Goal: Task Accomplishment & Management: Complete application form

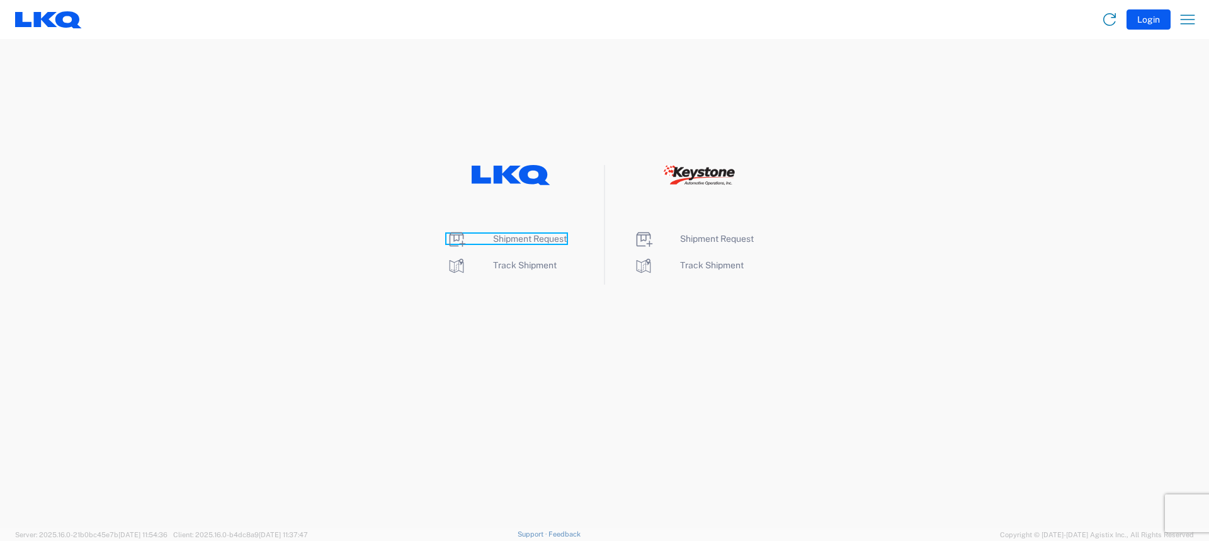
click at [546, 240] on span "Shipment Request" at bounding box center [530, 239] width 74 height 10
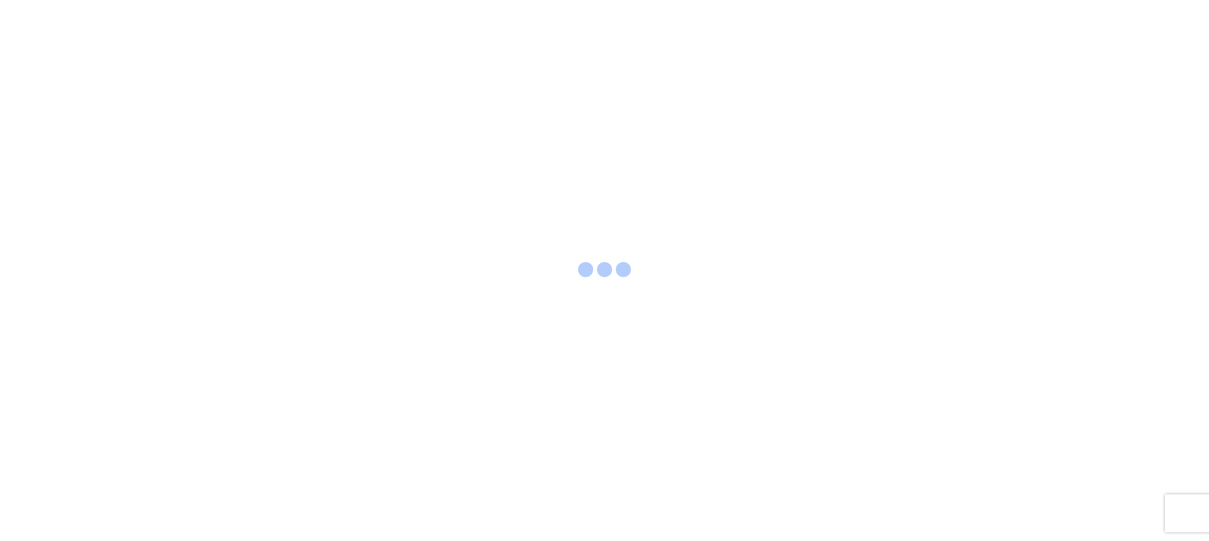
select select "FULL"
select select "US"
select select "LBS"
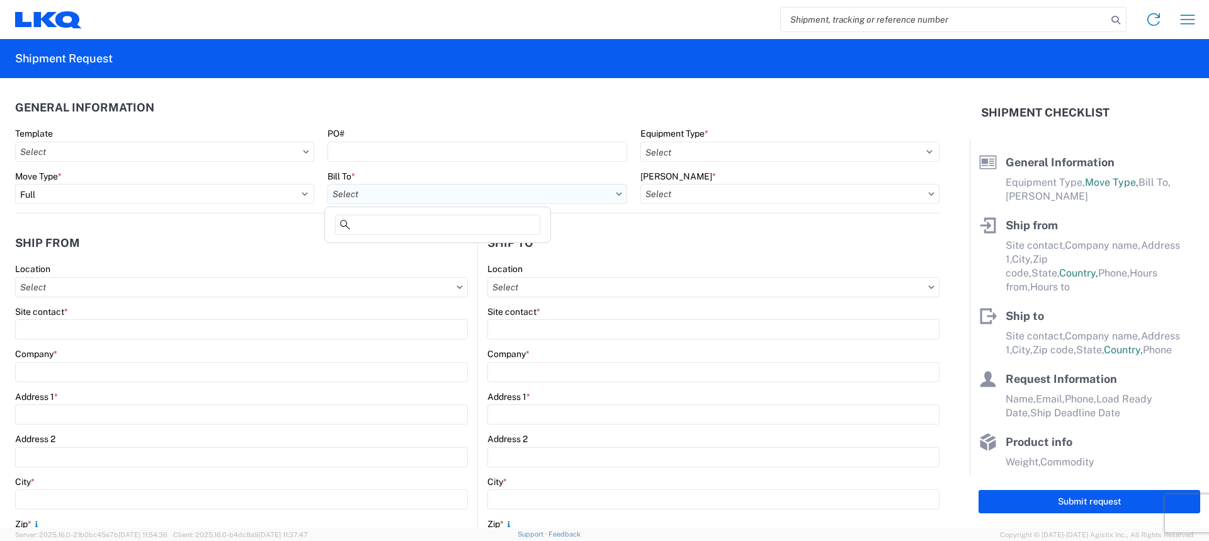
click at [464, 198] on input "Bill To *" at bounding box center [477, 194] width 299 height 20
type input "3240"
click at [420, 251] on div "3240 - KC Distribution Center (KDC)" at bounding box center [438, 250] width 220 height 20
type input "3240 - KC Distribution Center (KDC)"
click at [707, 197] on input "Bill Code *" at bounding box center [790, 194] width 299 height 20
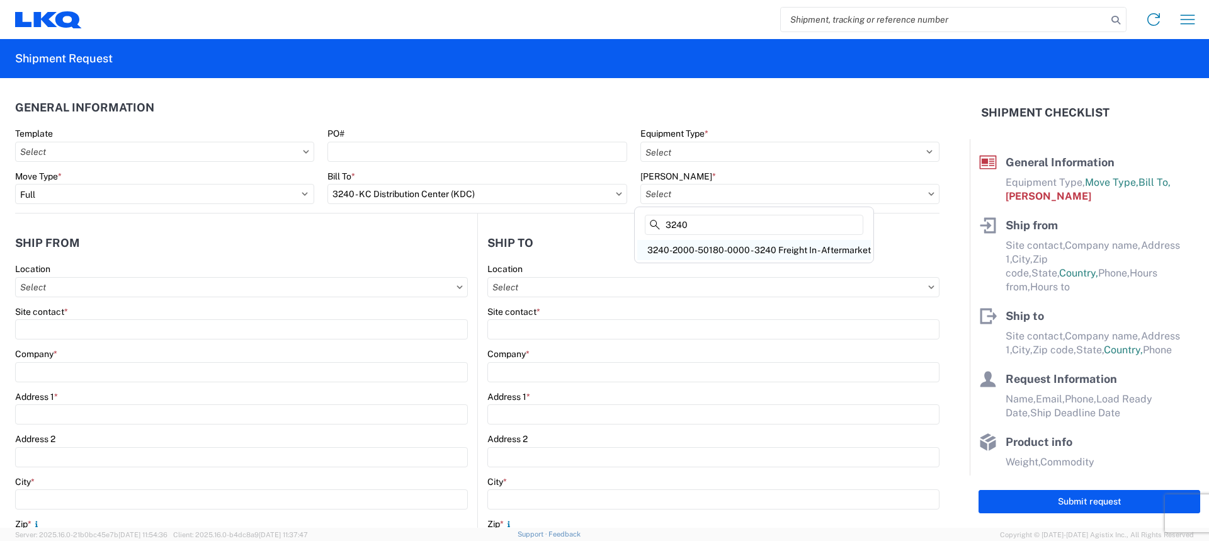
type input "3240"
click at [695, 251] on div "3240-2000-50180-0000 - 3240 Freight In - Aftermarket" at bounding box center [754, 250] width 234 height 20
type input "3240-2000-50180-0000 - 3240 Freight In - Aftermarket"
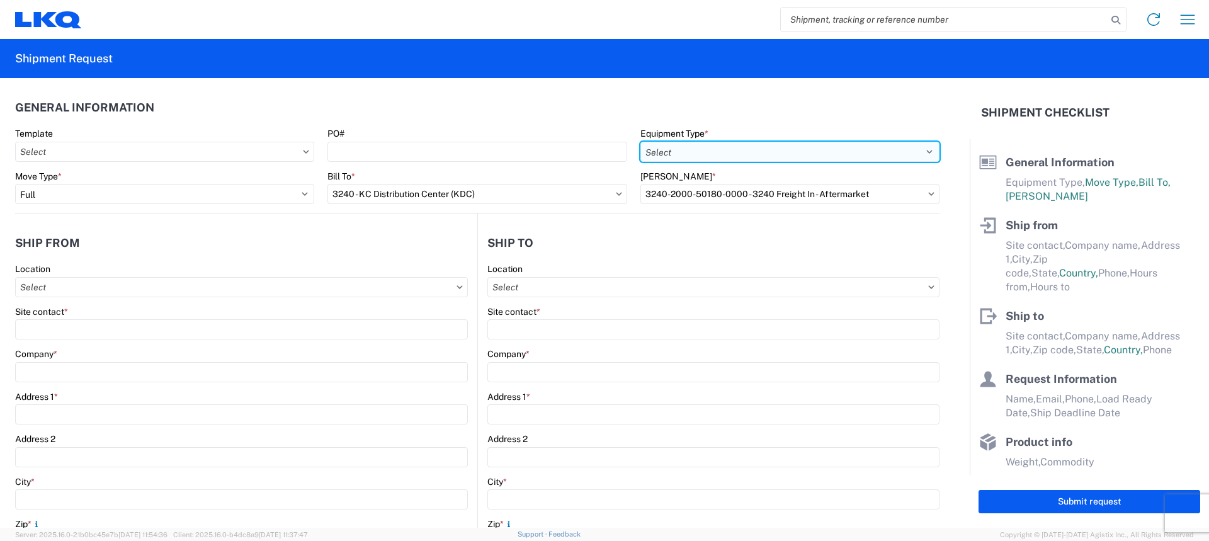
click at [730, 158] on select "Select 53’ Dry Van Flatbed Dropdeck (van) Lowboy (flatbed) Rail" at bounding box center [790, 152] width 299 height 20
select select "STDV"
click at [641, 142] on select "Select 53’ Dry Van Flatbed Dropdeck (van) Lowboy (flatbed) Rail" at bounding box center [790, 152] width 299 height 20
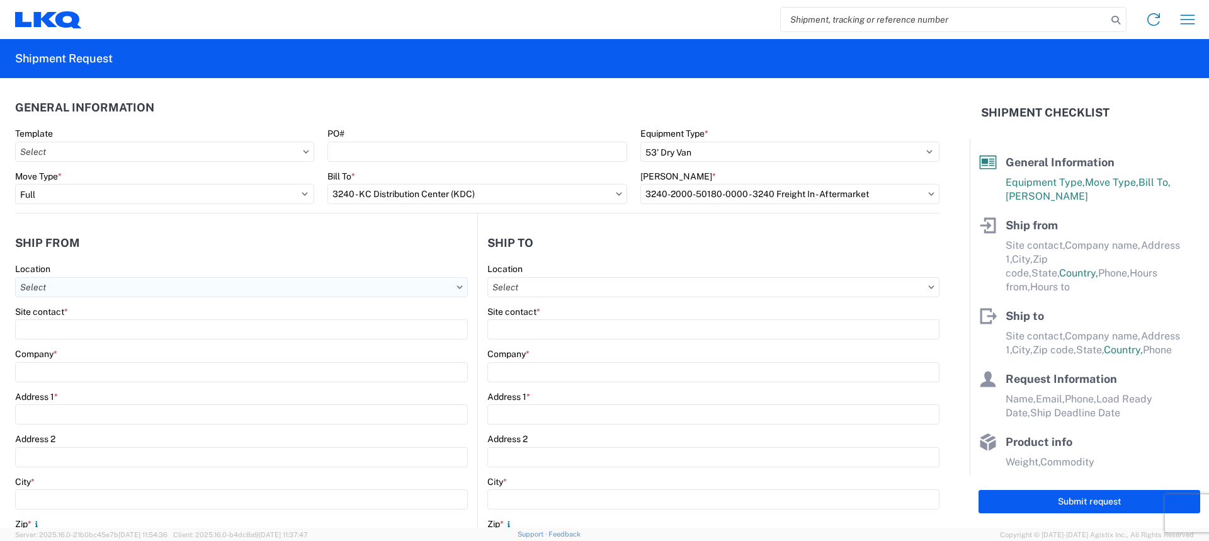
click at [135, 287] on input "Location" at bounding box center [241, 287] width 453 height 20
type input "3021"
click at [92, 342] on div "3021 - Kansas City MO" at bounding box center [128, 343] width 220 height 20
type input "3021 - Kansas City MO"
type input "LKQ Corporation"
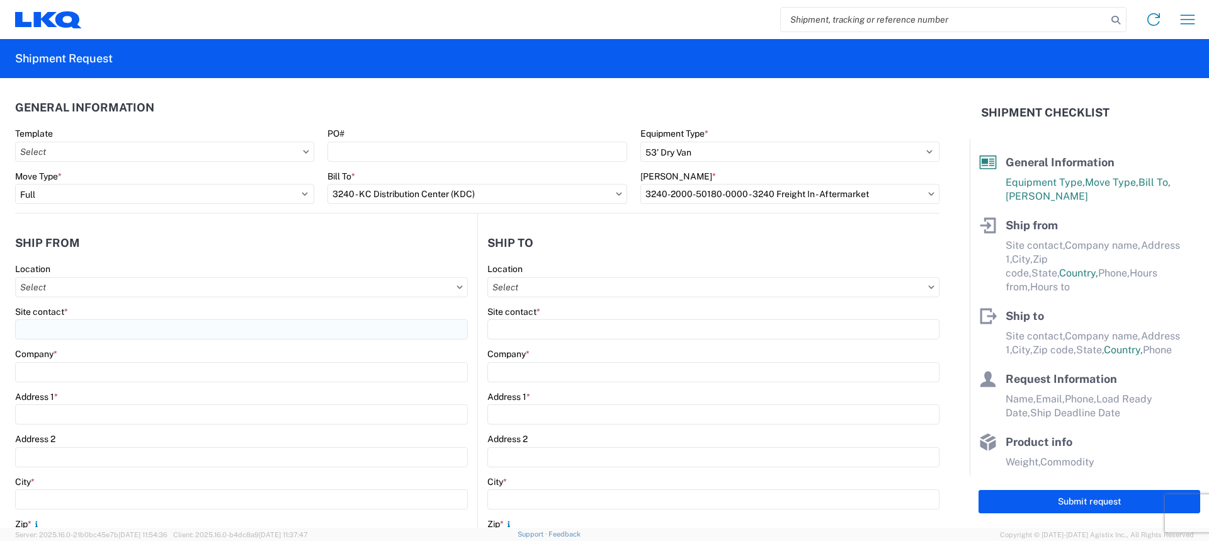
type input "24550 West 43rd Street"
type input "Suite 100"
type input "Shawnee"
type input "66266"
select select "KS"
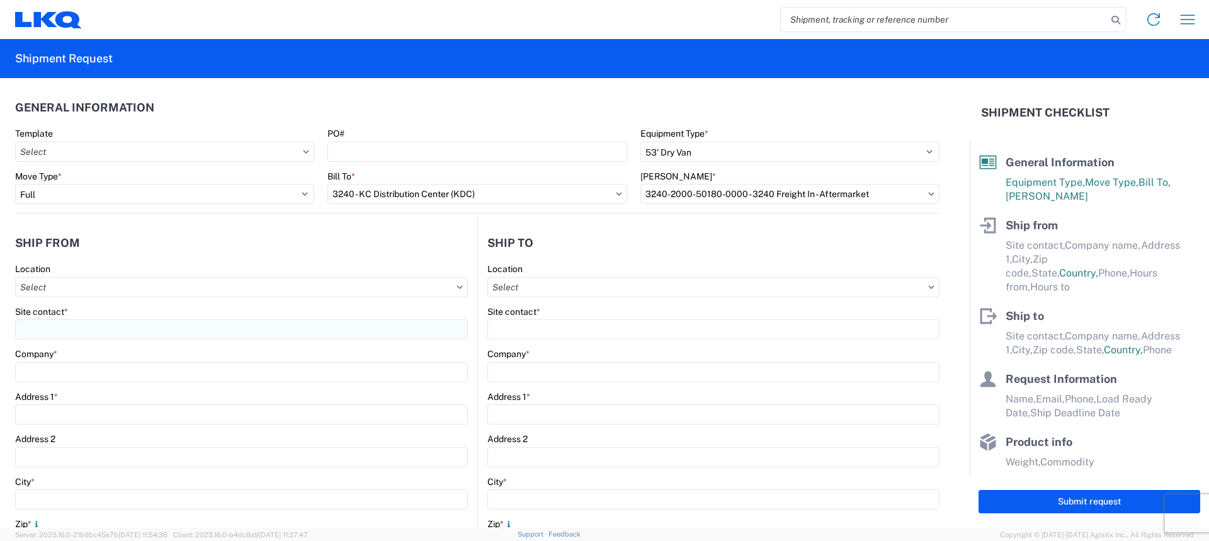
type input "913-982-4221"
type input "07:00"
type input "21:00"
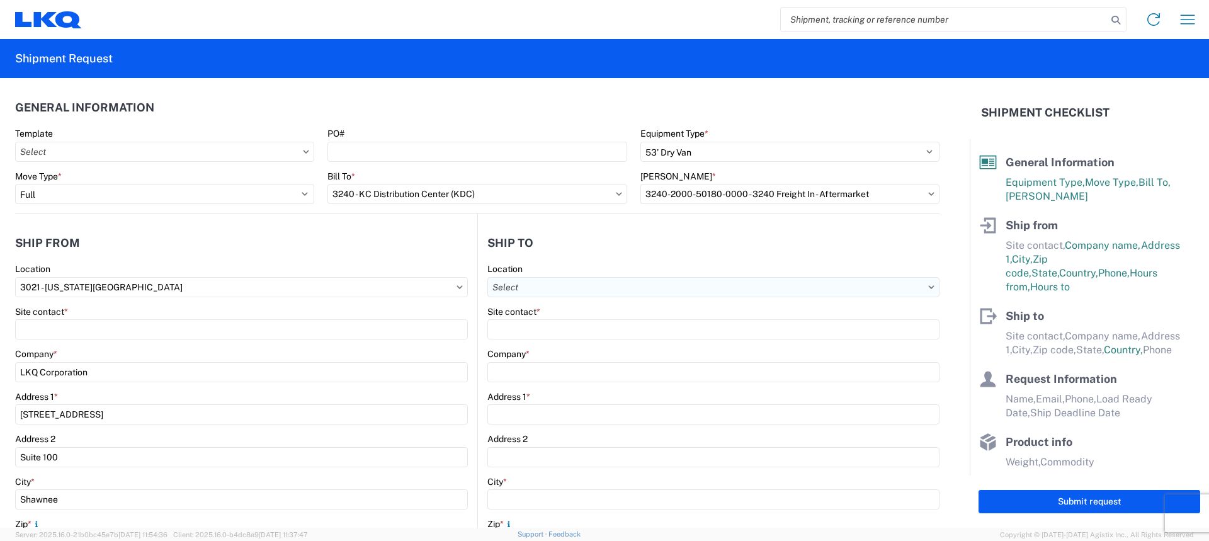
click at [566, 283] on input "Location" at bounding box center [714, 287] width 452 height 20
type input "3063"
click at [545, 347] on div "3063 - Grand Prairie" at bounding box center [596, 343] width 220 height 20
type input "3063 - Grand Prairie"
type input "3063 Grand Prairie"
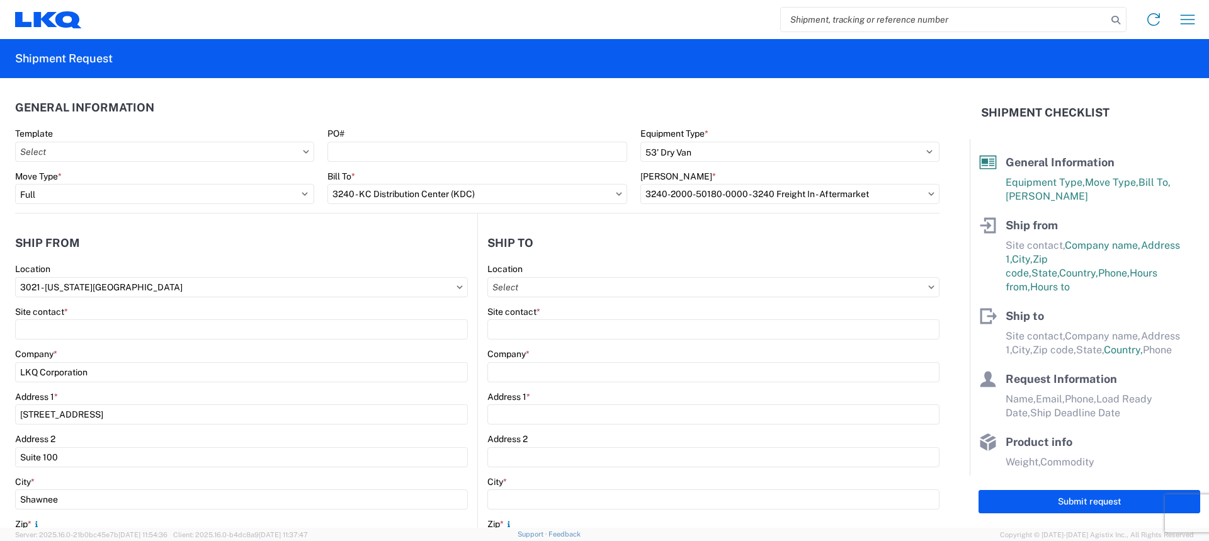
type input "4003 Grand Lakes Way"
type input "Ste 200"
type input "Grand Prairie"
type input "75050"
select select "US"
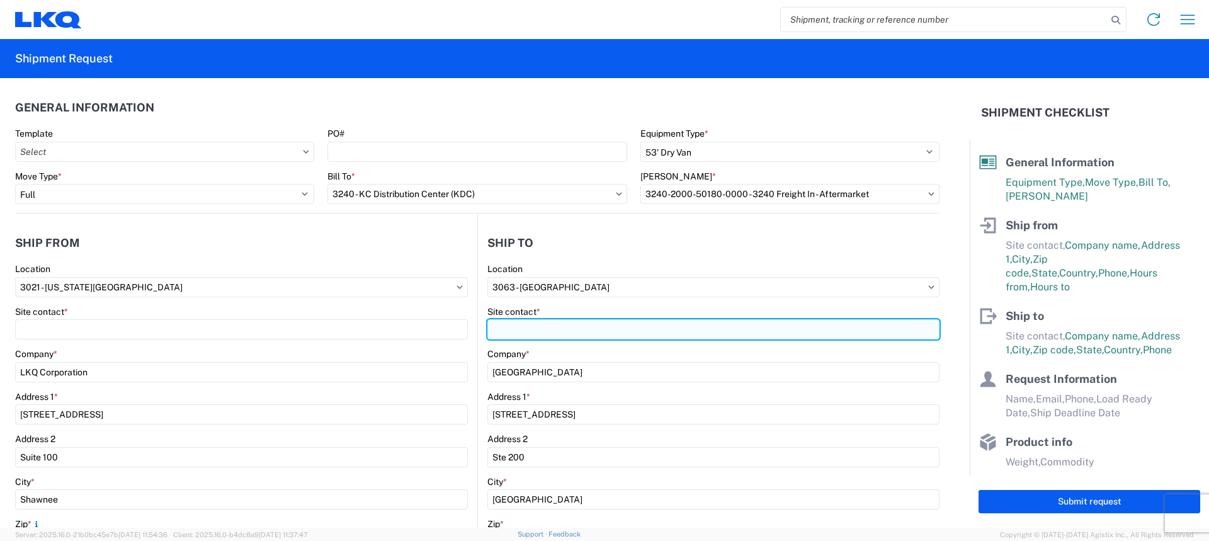
click at [468, 331] on input "Site contact *" at bounding box center [241, 329] width 453 height 20
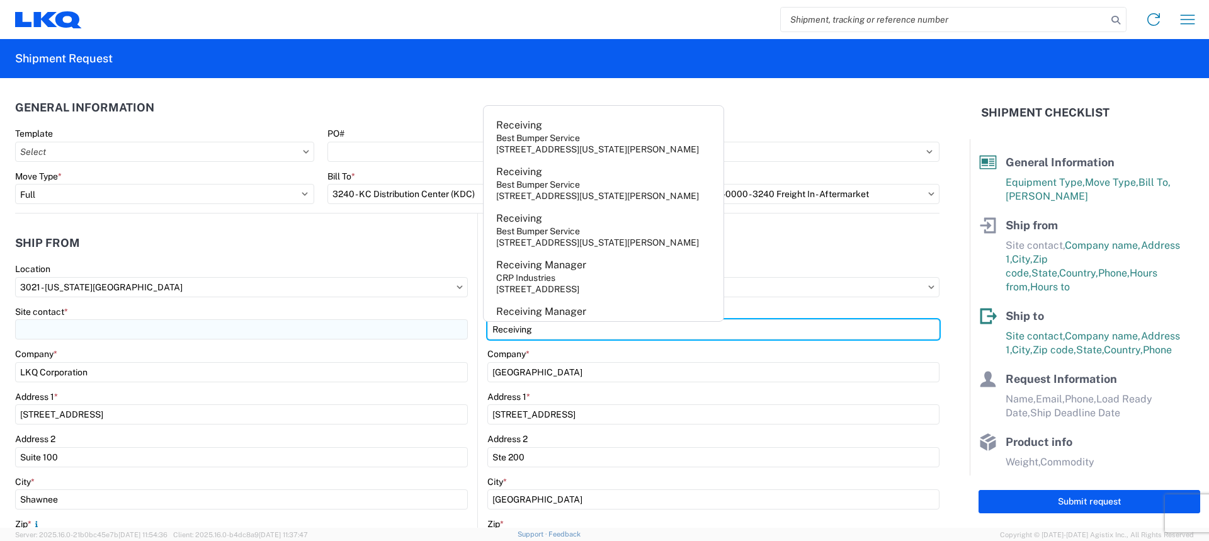
type input "Receiving"
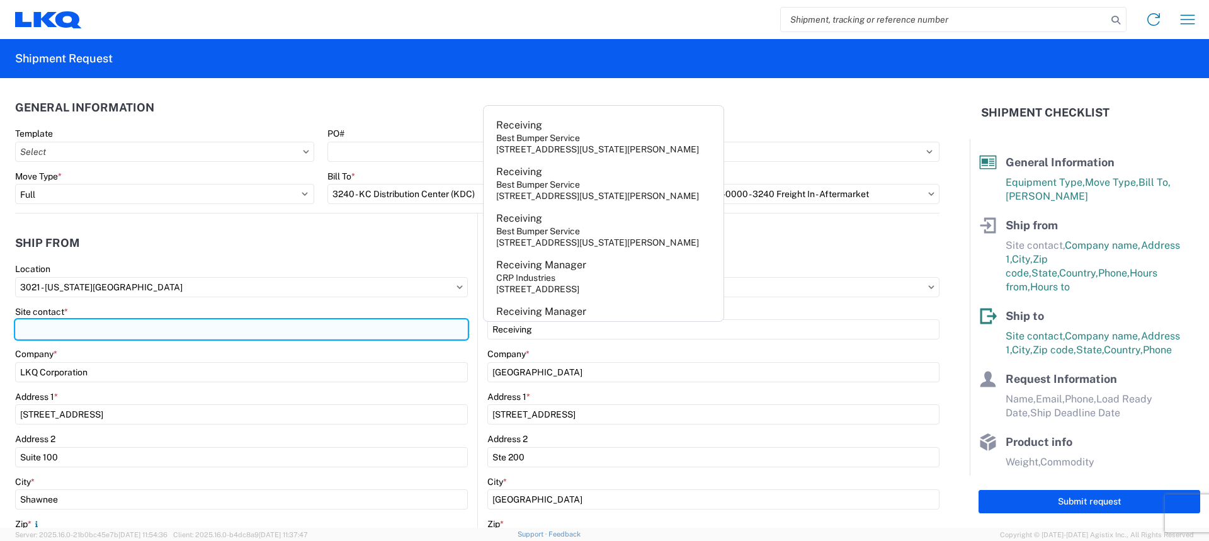
click at [190, 328] on input "Site contact *" at bounding box center [241, 329] width 453 height 20
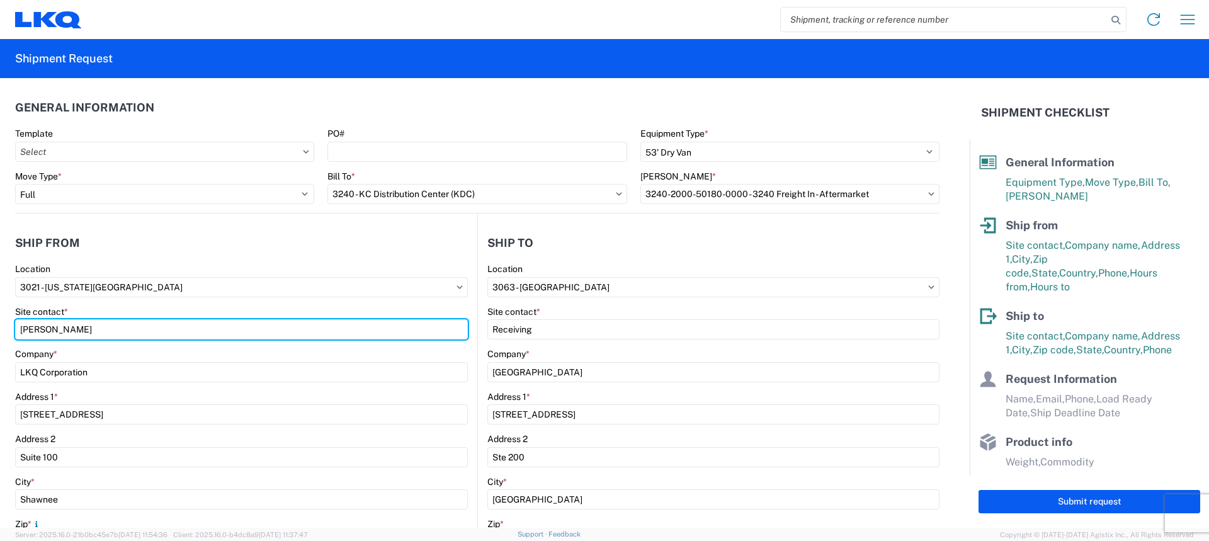
type input "Margaret I. Harris"
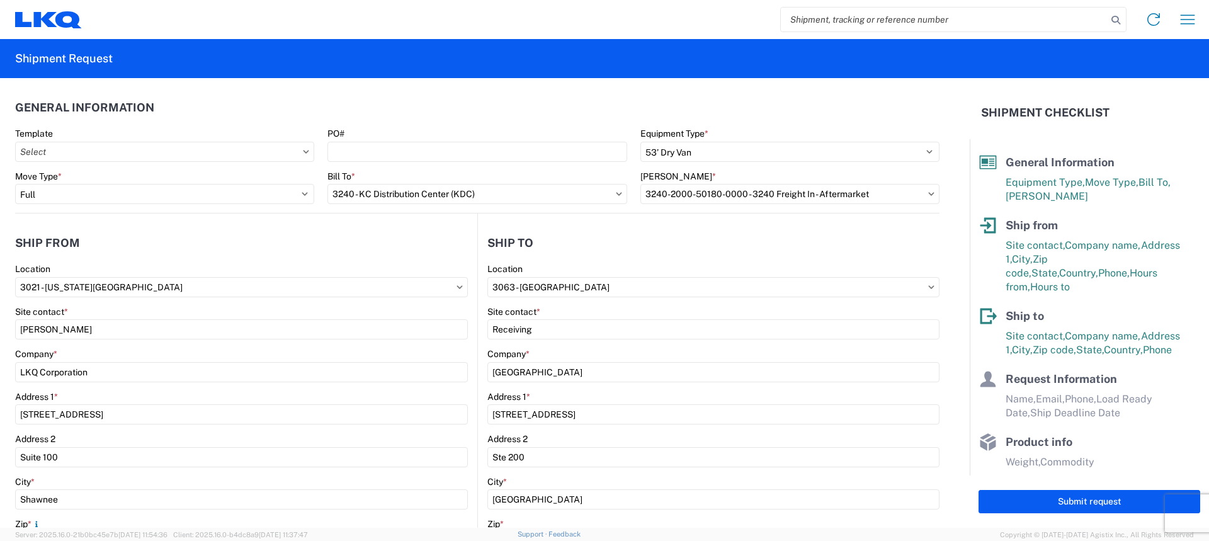
click at [302, 224] on agx-shipment-stop-widget-v2 "Ship from 3021 Location 3021 - Kansas City MO Site contact * Margaret I. Harris…" at bounding box center [246, 487] width 462 height 547
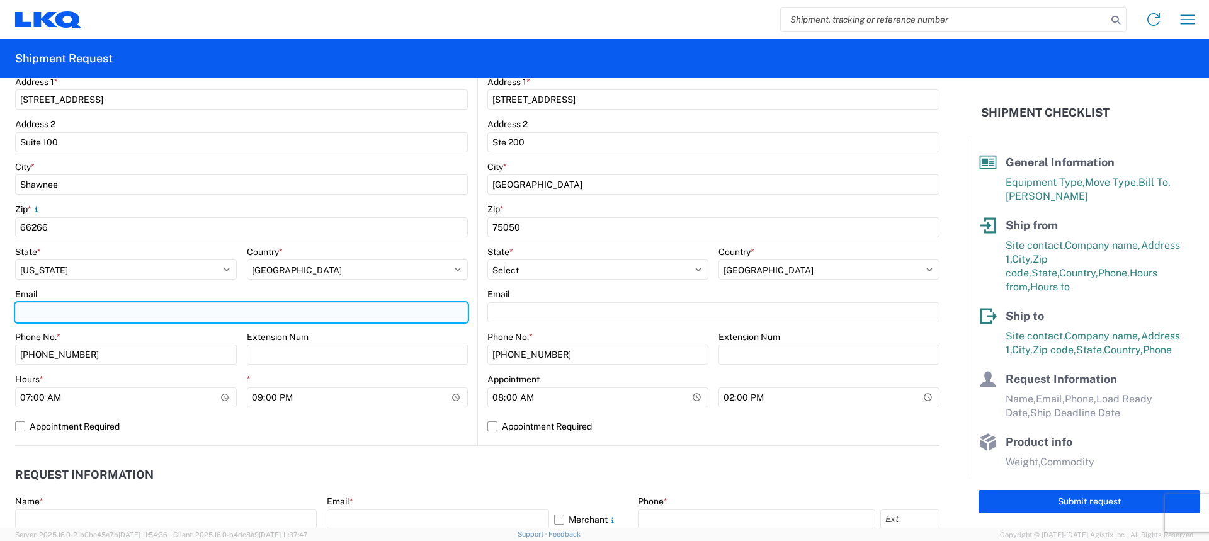
drag, startPoint x: 31, startPoint y: 314, endPoint x: 38, endPoint y: 314, distance: 7.0
click at [31, 314] on input "Email" at bounding box center [241, 312] width 453 height 20
type input "[EMAIL_ADDRESS][DOMAIN_NAME]"
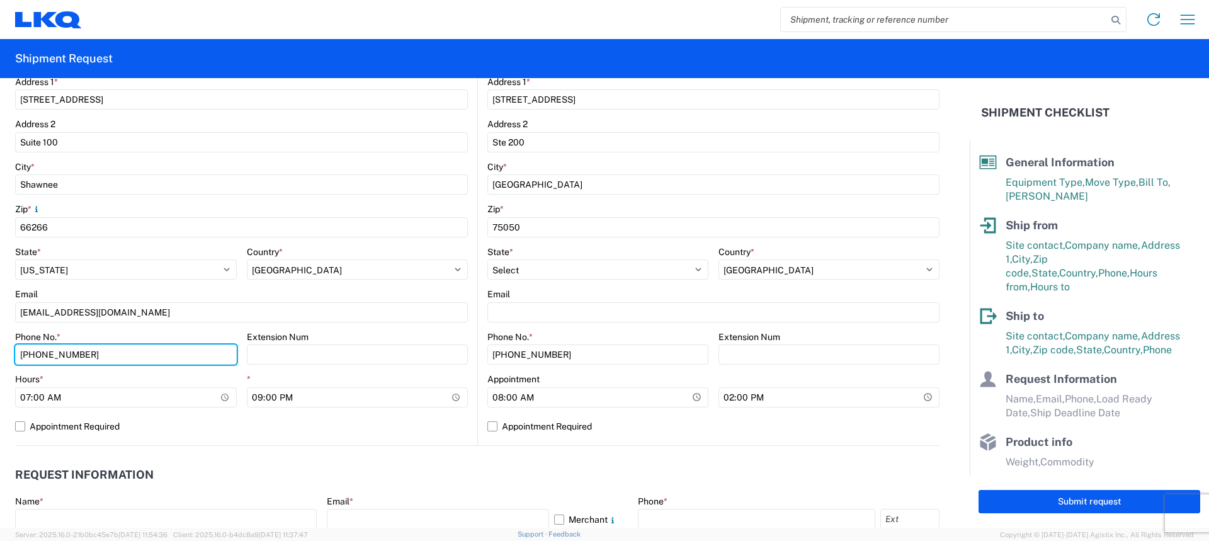
drag, startPoint x: 86, startPoint y: 354, endPoint x: 0, endPoint y: 360, distance: 85.9
click at [0, 362] on form "General Information Template PO# Equipment Type * Select 53’ Dry Van Flatbed Dr…" at bounding box center [485, 303] width 970 height 450
type input "[PHONE_NUMBER]"
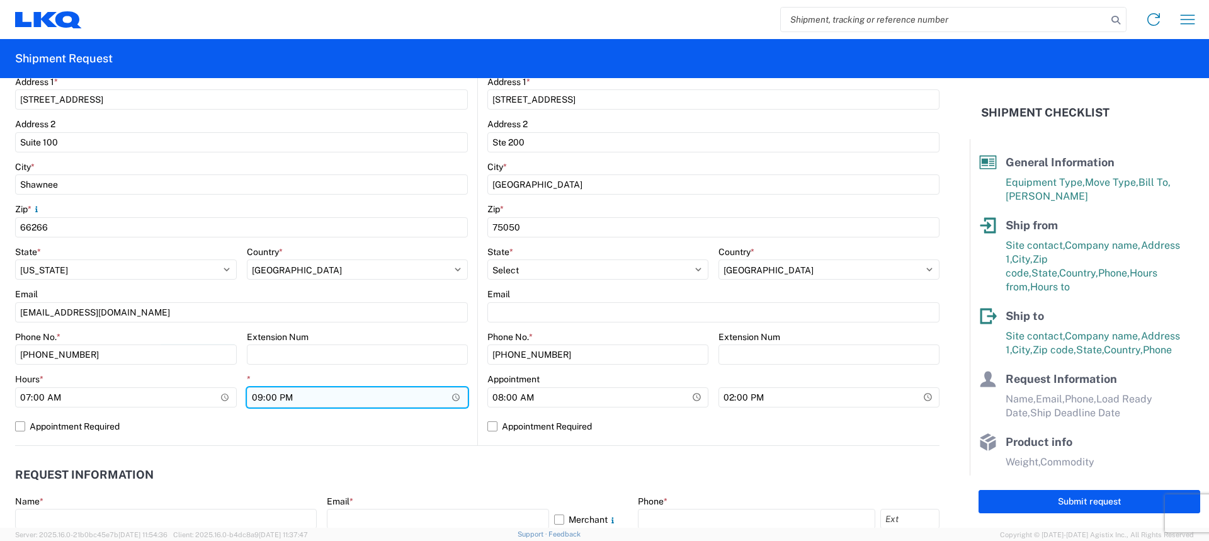
click at [253, 396] on input "21:00" at bounding box center [358, 397] width 222 height 20
type input "15:00"
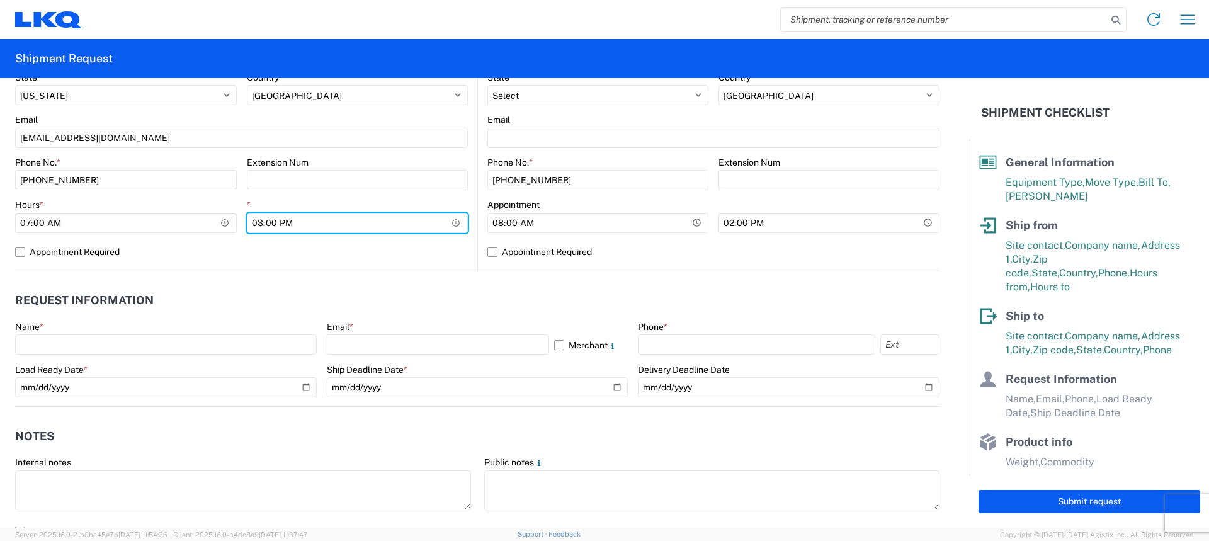
scroll to position [504, 0]
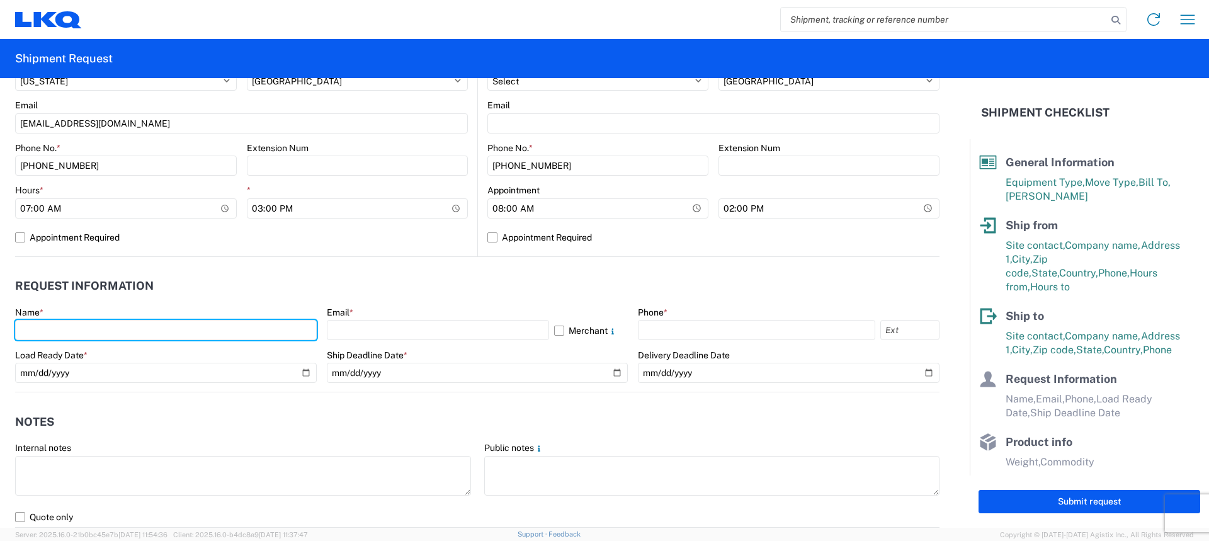
drag, startPoint x: 163, startPoint y: 332, endPoint x: 164, endPoint y: 341, distance: 8.9
click at [163, 332] on input "text" at bounding box center [166, 330] width 302 height 20
type input "Margaret I. Harris"
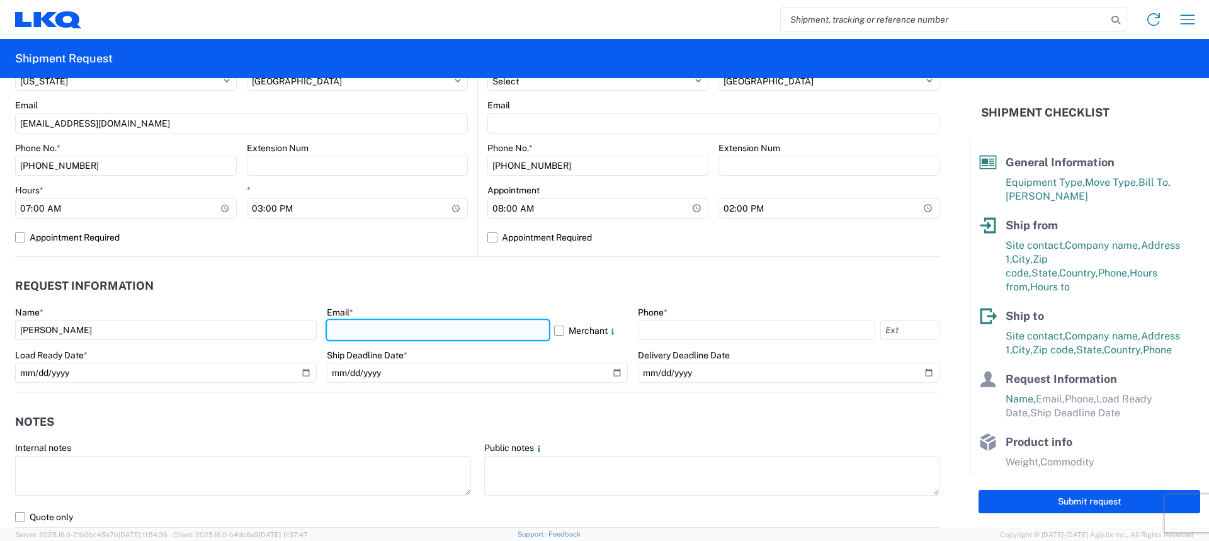
click at [397, 324] on input "text" at bounding box center [438, 330] width 222 height 20
type input "[EMAIL_ADDRESS][DOMAIN_NAME]"
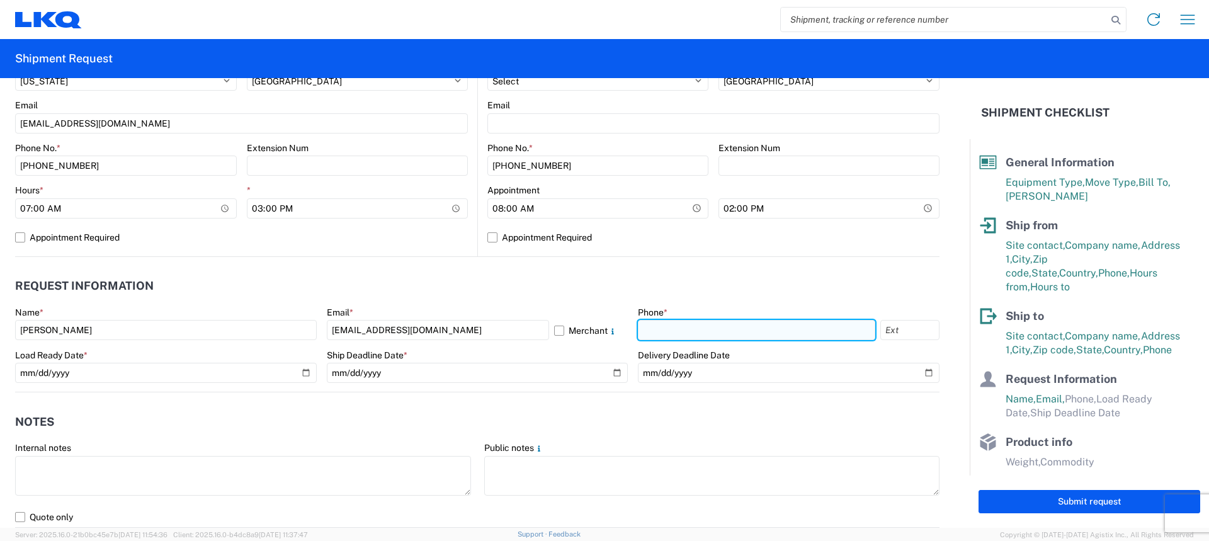
click at [676, 328] on input "text" at bounding box center [756, 330] width 237 height 20
type input "[PHONE_NUMBER]"
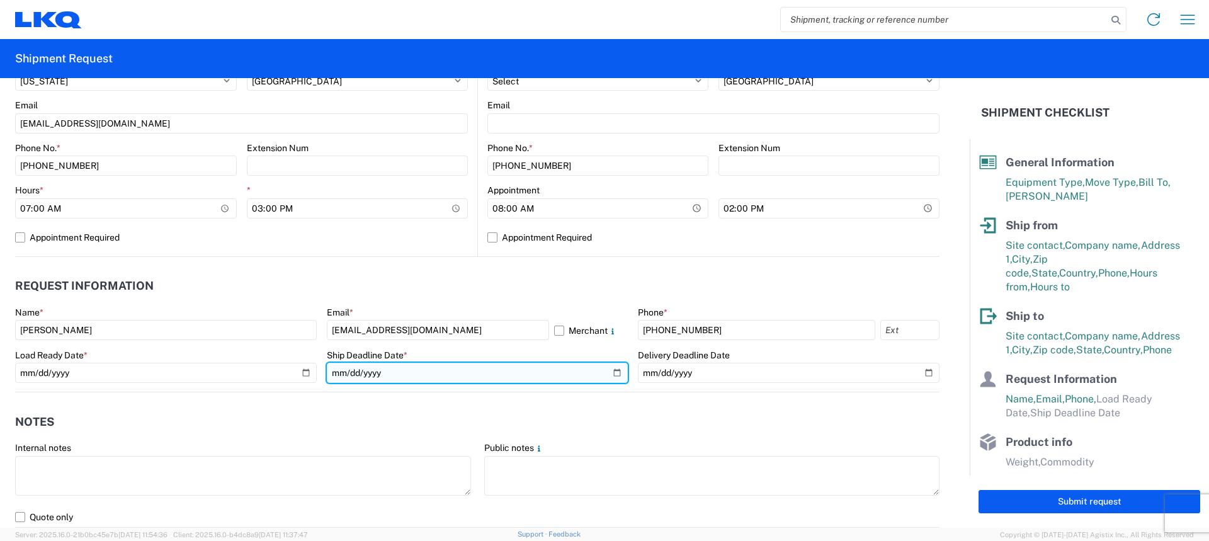
click at [607, 370] on input "date" at bounding box center [478, 373] width 302 height 20
type input "2025-08-15"
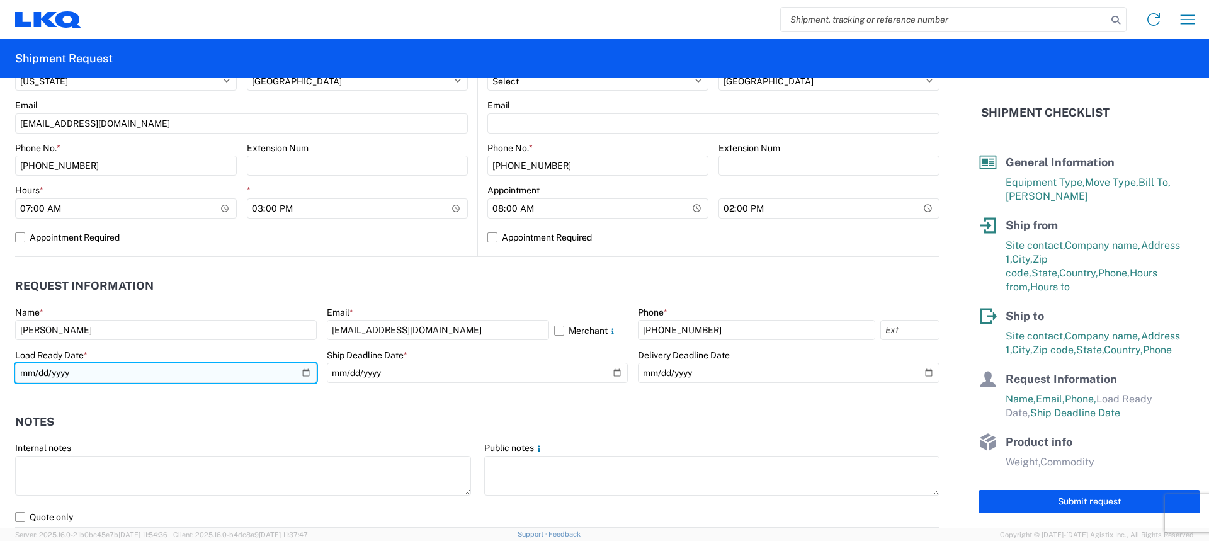
click at [304, 372] on input "date" at bounding box center [166, 373] width 302 height 20
type input "2025-08-15"
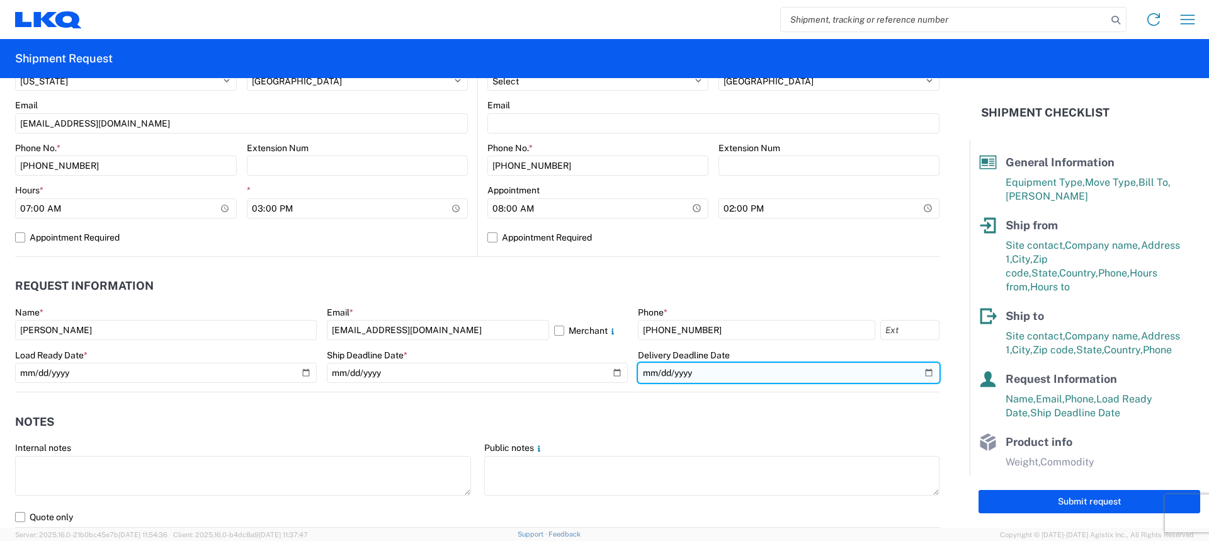
click at [917, 371] on input "date" at bounding box center [789, 373] width 302 height 20
type input "2025-08-21"
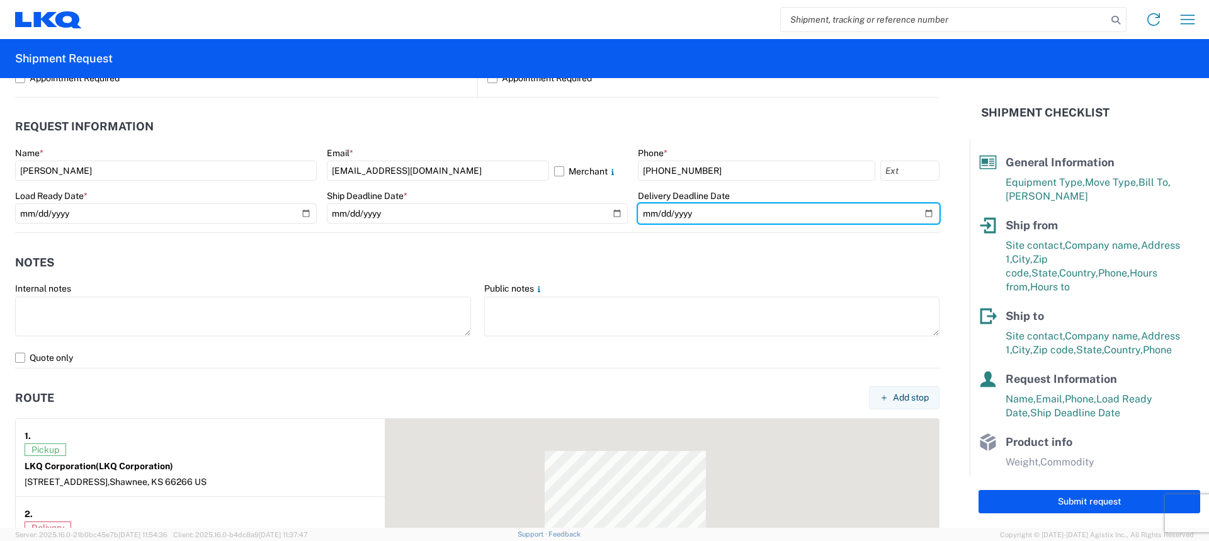
scroll to position [693, 0]
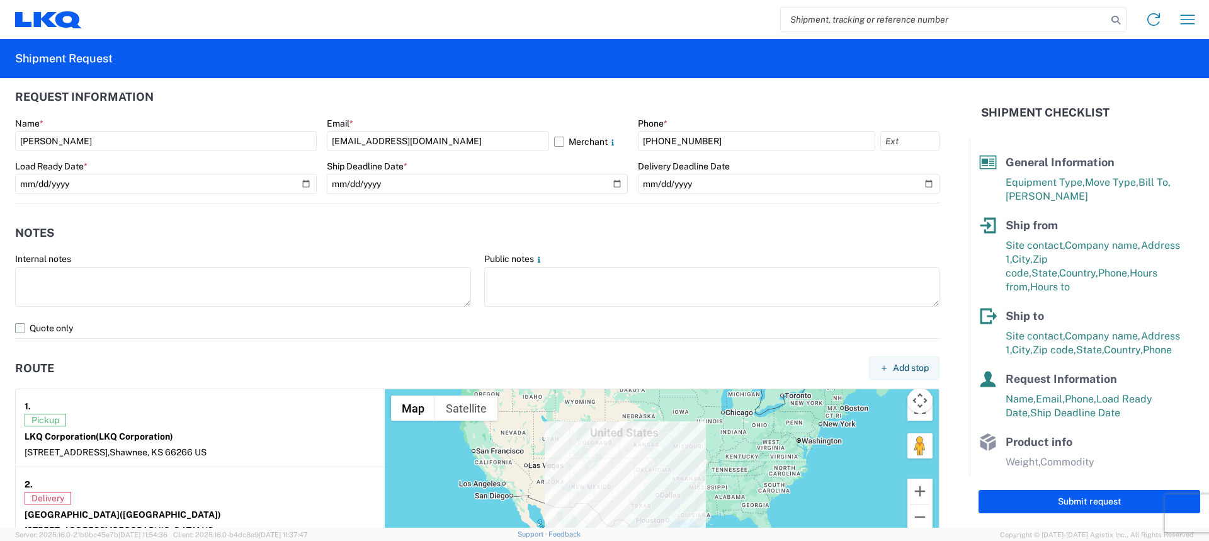
click at [17, 326] on label "Quote only" at bounding box center [477, 328] width 925 height 20
click at [0, 0] on input "Quote only" at bounding box center [0, 0] width 0 height 0
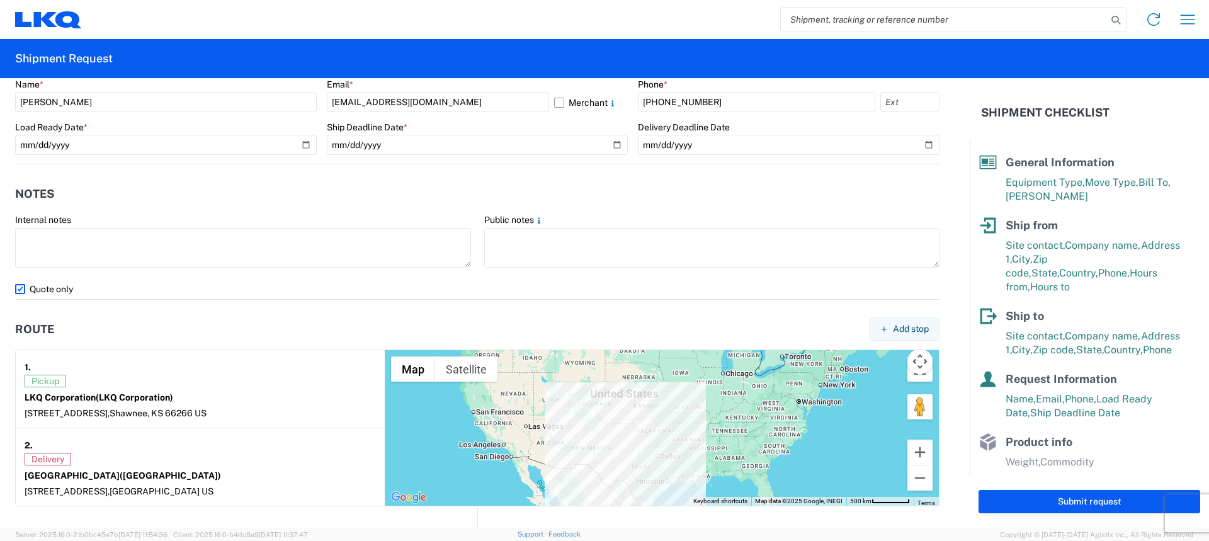
scroll to position [945, 0]
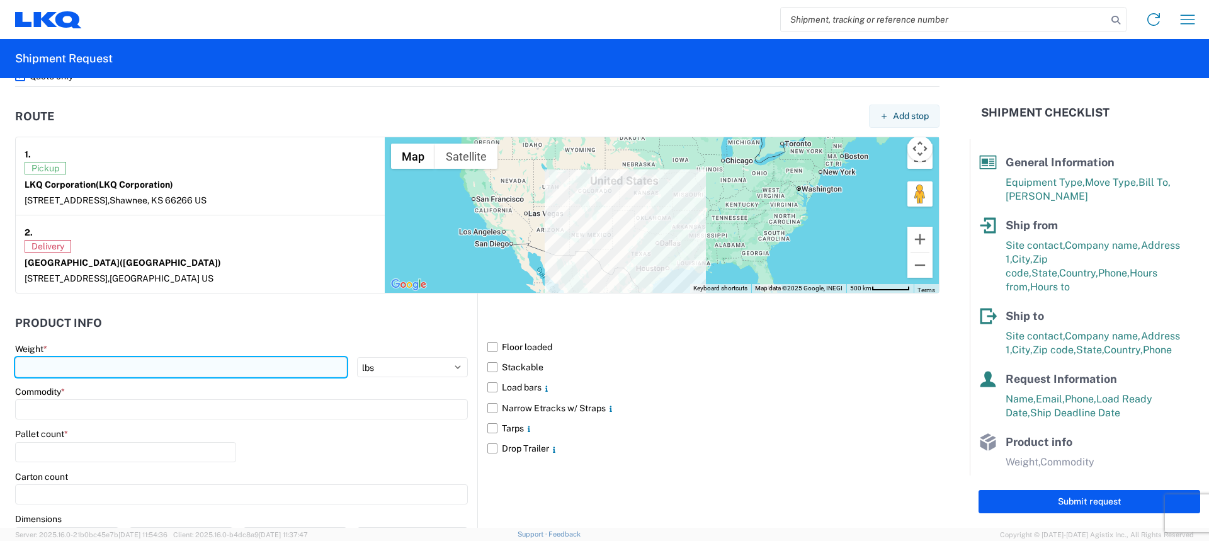
click at [49, 365] on input "number" at bounding box center [181, 367] width 332 height 20
type input "20000"
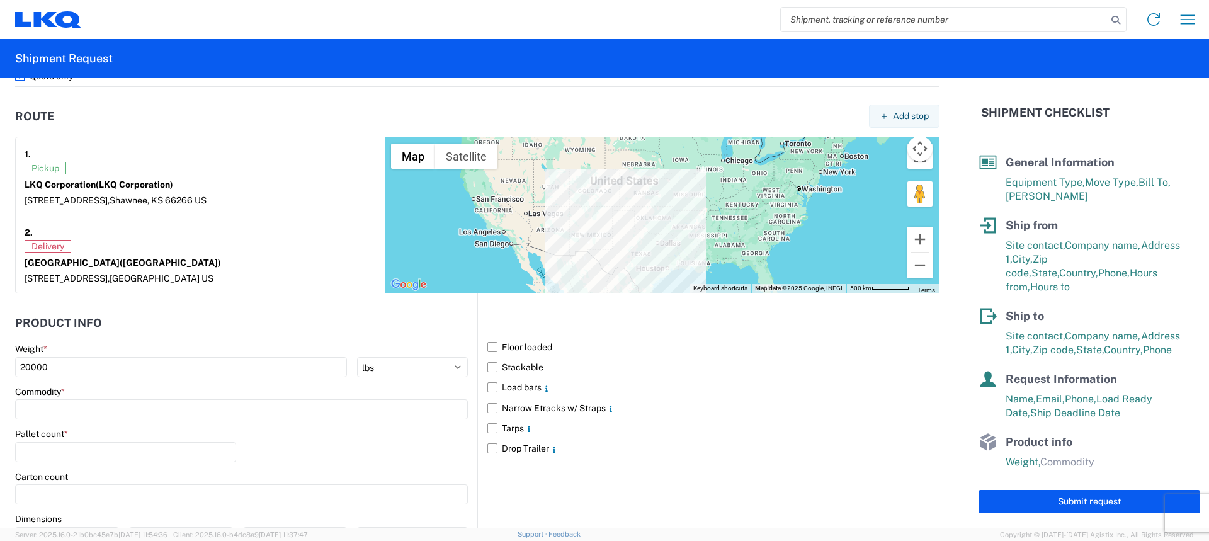
click at [30, 396] on label "Commodity *" at bounding box center [40, 391] width 50 height 11
click at [31, 413] on input at bounding box center [241, 409] width 453 height 20
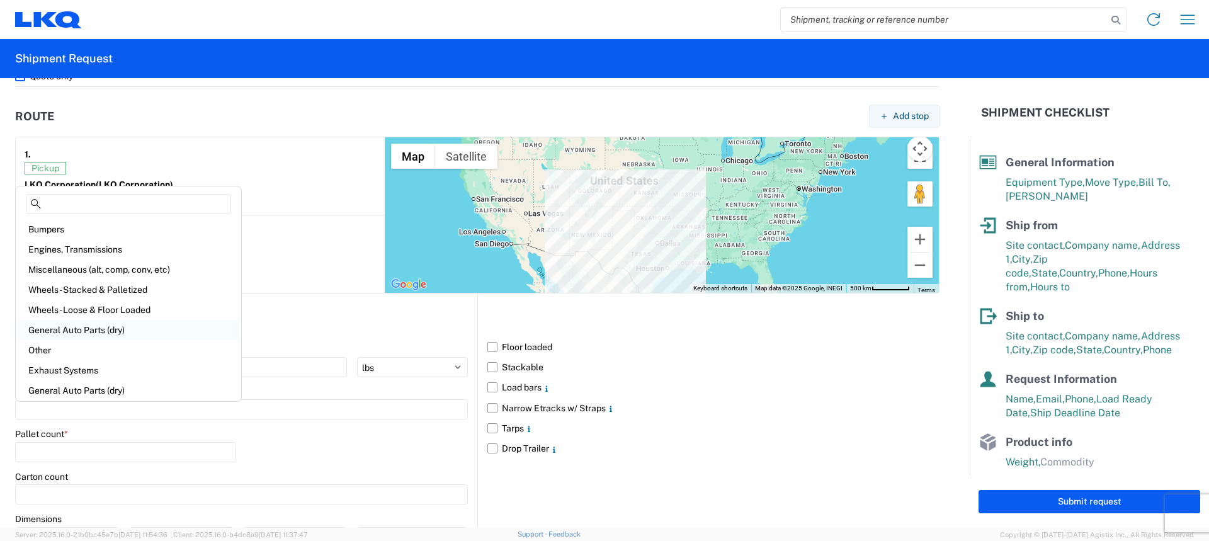
click at [93, 335] on div "General Auto Parts (dry)" at bounding box center [128, 330] width 220 height 20
type input "General Auto Parts (dry)"
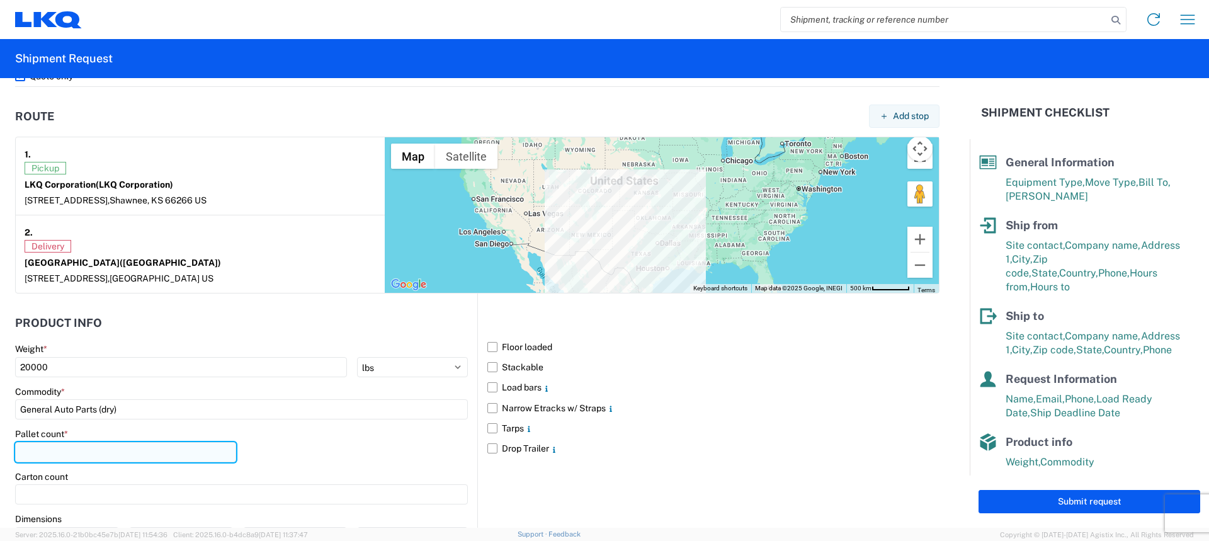
click at [56, 455] on input "number" at bounding box center [125, 452] width 221 height 20
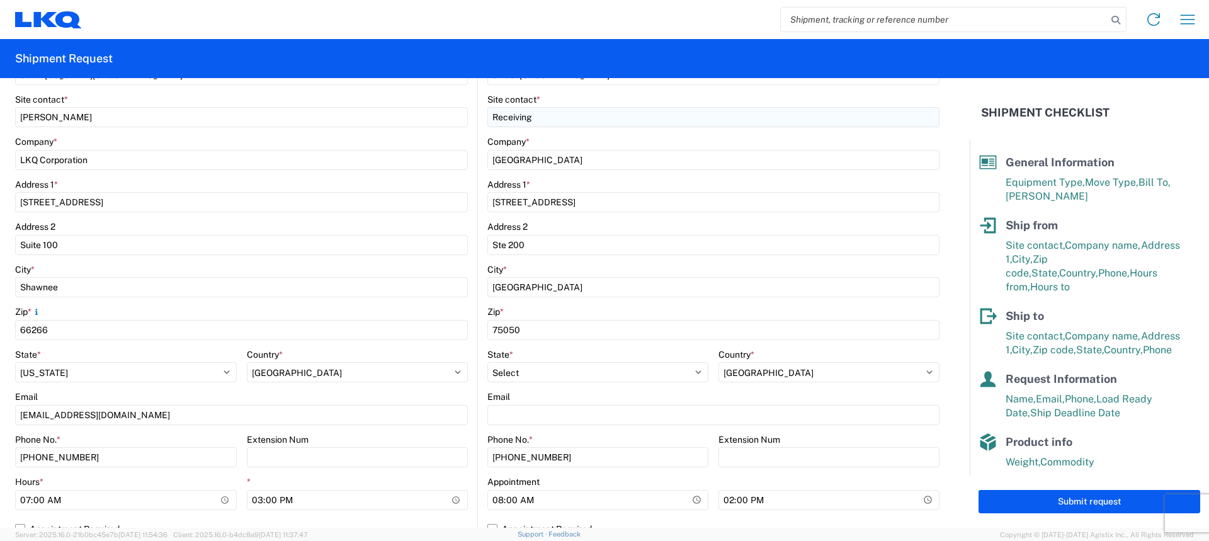
scroll to position [378, 0]
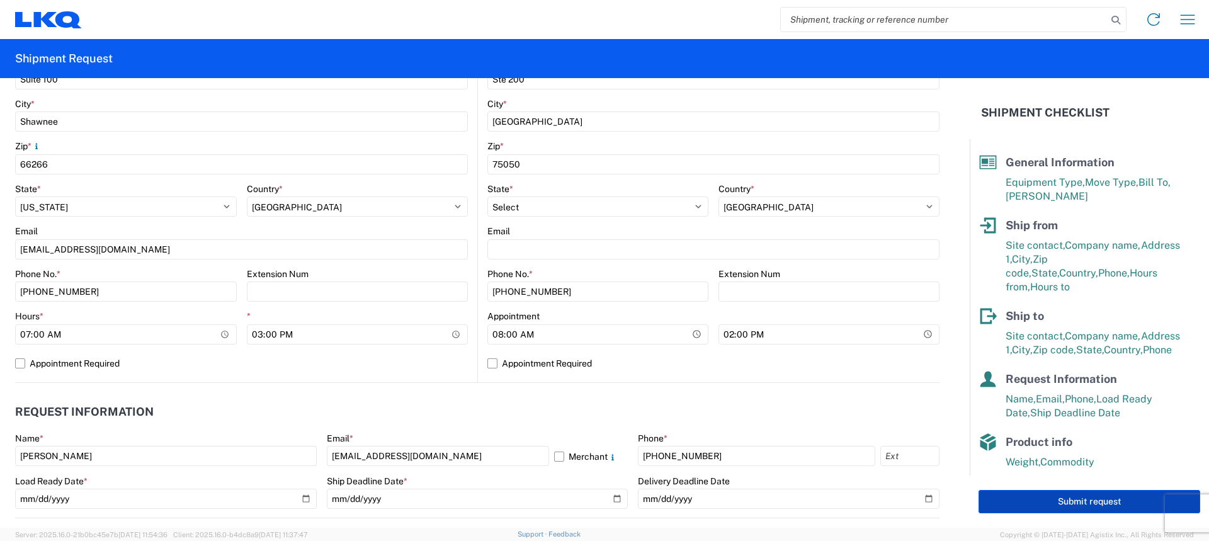
type input "13"
click at [1097, 506] on button "Submit request" at bounding box center [1090, 501] width 222 height 23
select select "KS"
select select "US"
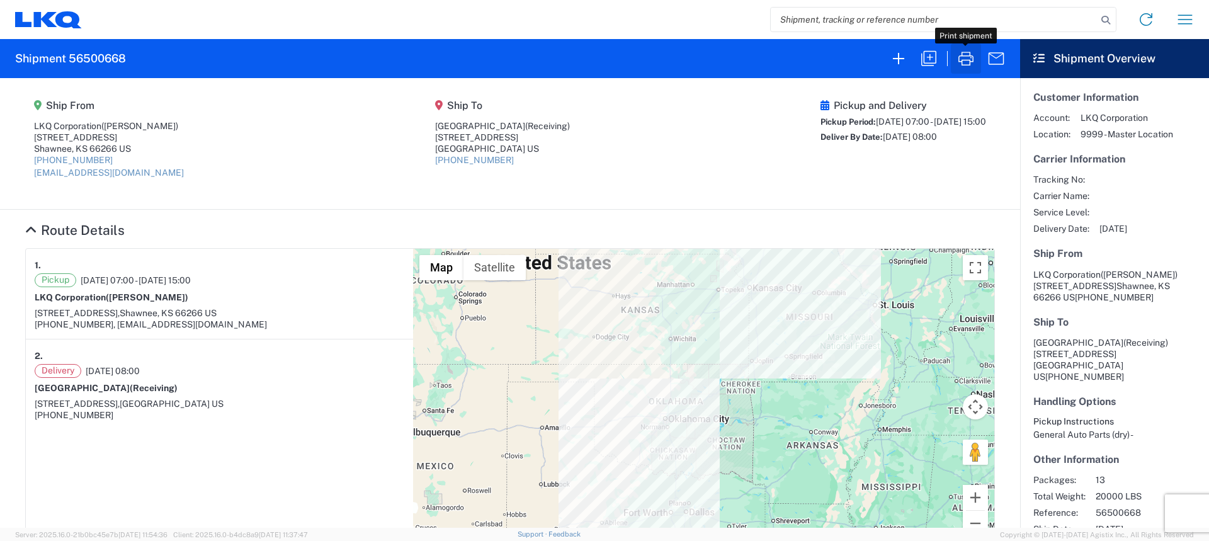
click at [973, 59] on icon "button" at bounding box center [966, 59] width 15 height 14
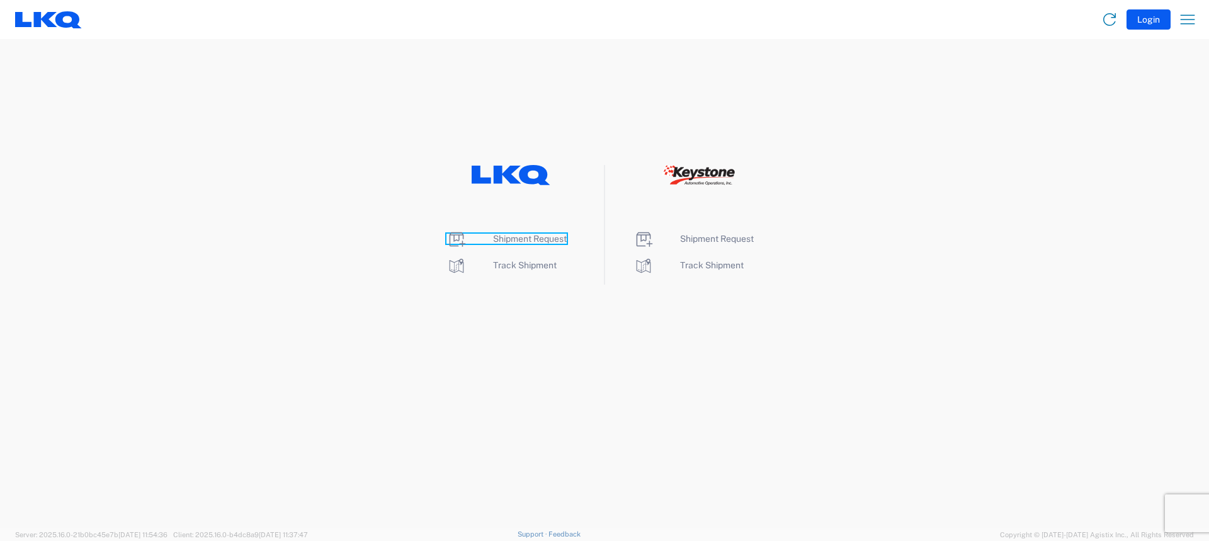
click at [525, 243] on span "Shipment Request" at bounding box center [530, 239] width 74 height 10
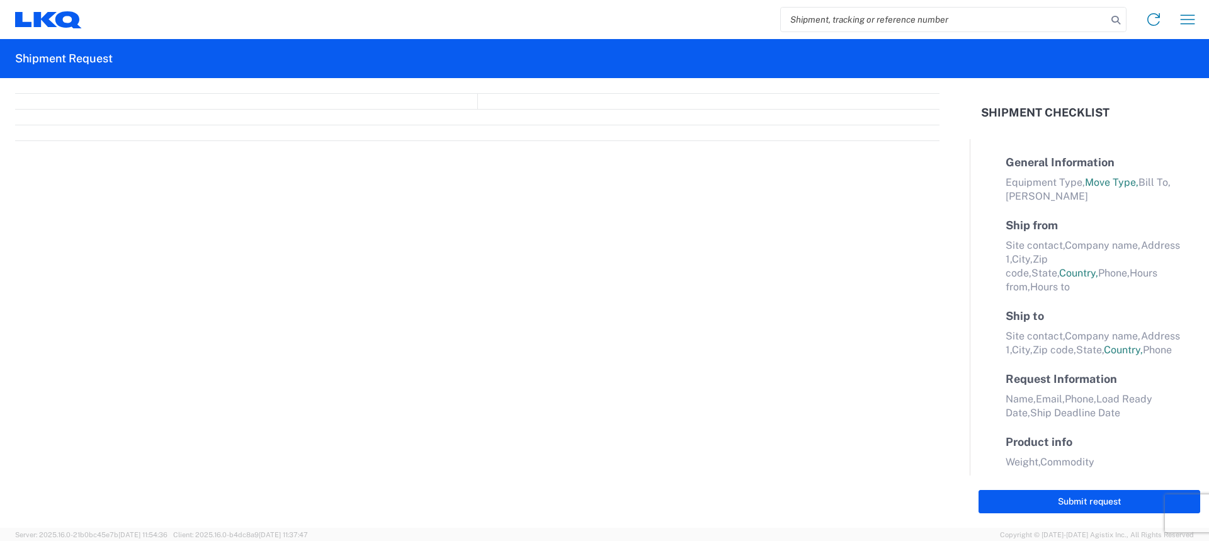
select select "FULL"
select select "US"
select select "LBS"
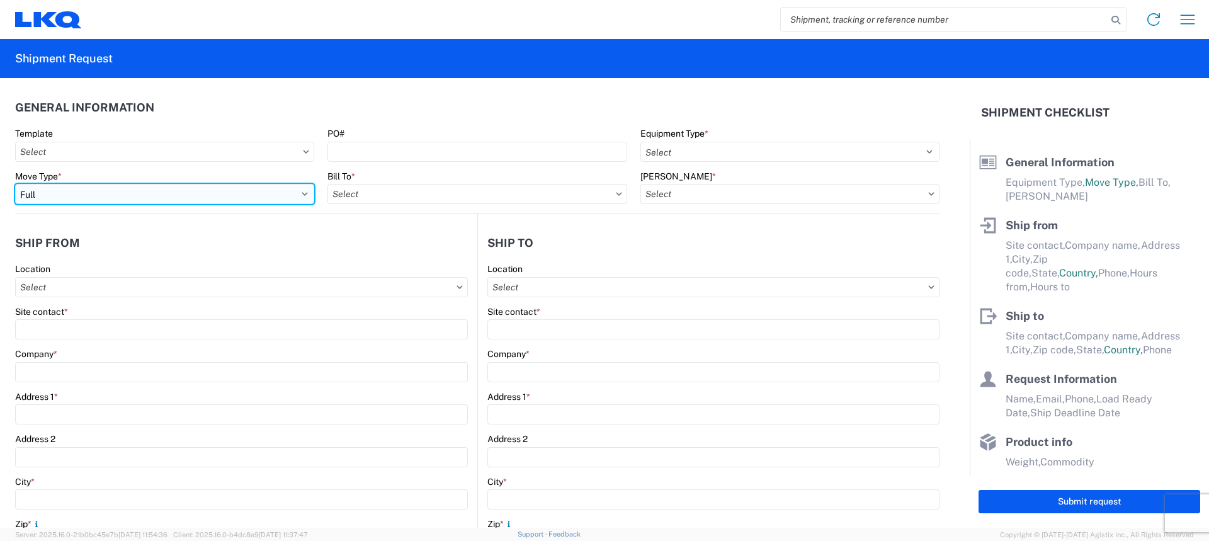
click at [78, 190] on select "Select Full Partial TL" at bounding box center [164, 194] width 299 height 20
click at [15, 184] on select "Select Full Partial TL" at bounding box center [164, 194] width 299 height 20
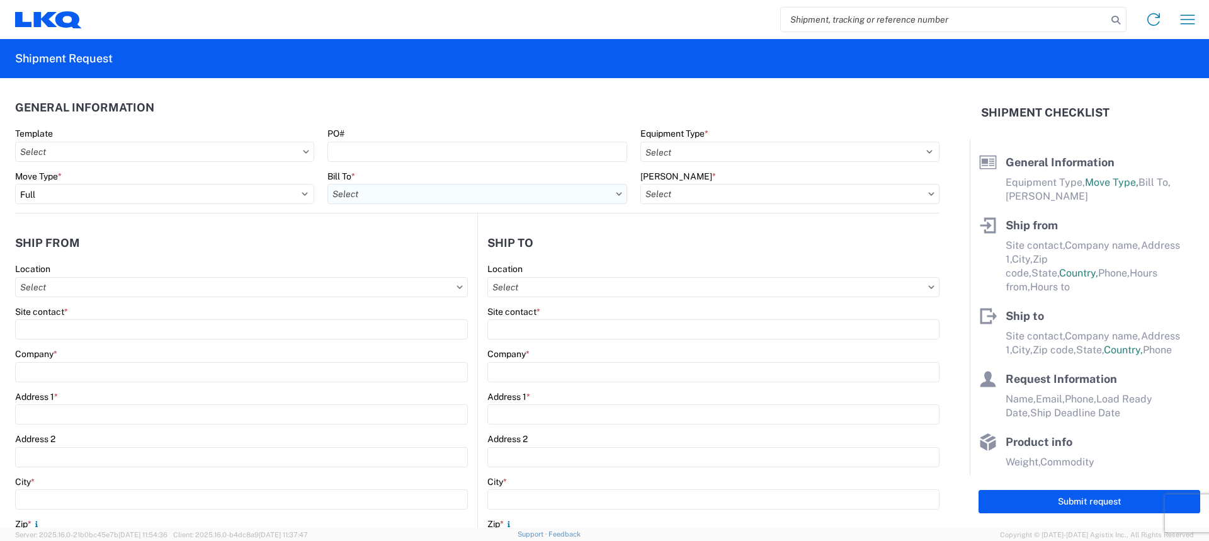
click at [360, 187] on input "Bill To *" at bounding box center [477, 194] width 299 height 20
type input "3240"
click at [383, 241] on div "3240 - KC Distribution Center (KDC)" at bounding box center [438, 250] width 220 height 20
type input "3240 - KC Distribution Center (KDC)"
click at [706, 193] on input "Bill Code *" at bounding box center [790, 194] width 299 height 20
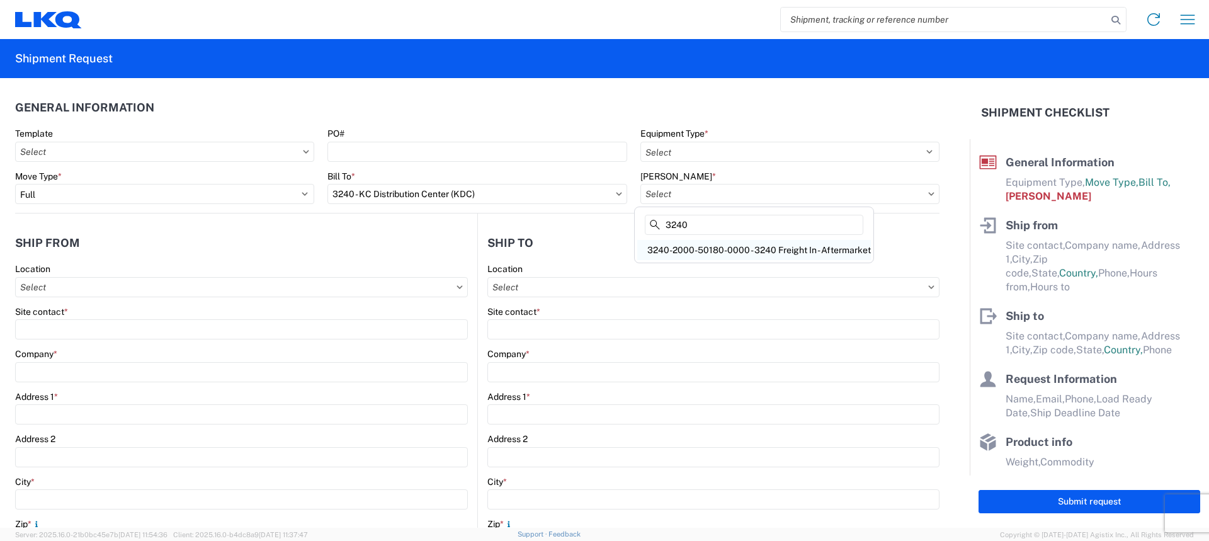
type input "3240"
click at [686, 254] on div "3240-2000-50180-0000 - 3240 Freight In - Aftermarket" at bounding box center [754, 250] width 234 height 20
type input "3240-2000-50180-0000 - 3240 Freight In - Aftermarket"
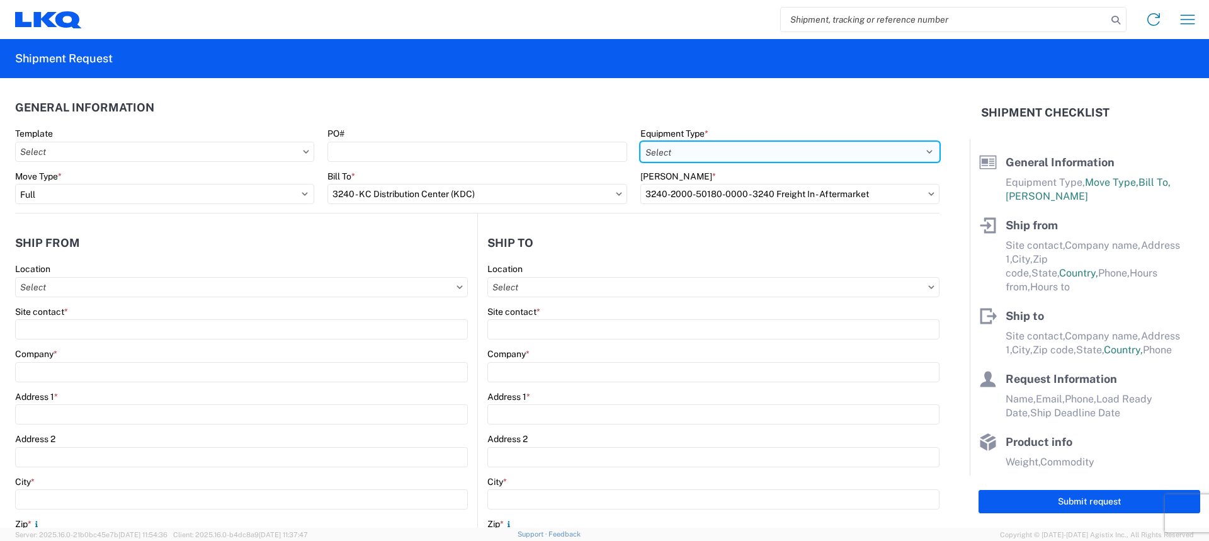
click at [711, 151] on select "Select 53’ Dry Van Flatbed Dropdeck (van) Lowboy (flatbed) Rail" at bounding box center [790, 152] width 299 height 20
select select "STDV"
click at [641, 142] on select "Select 53’ Dry Van Flatbed Dropdeck (van) Lowboy (flatbed) Rail" at bounding box center [790, 152] width 299 height 20
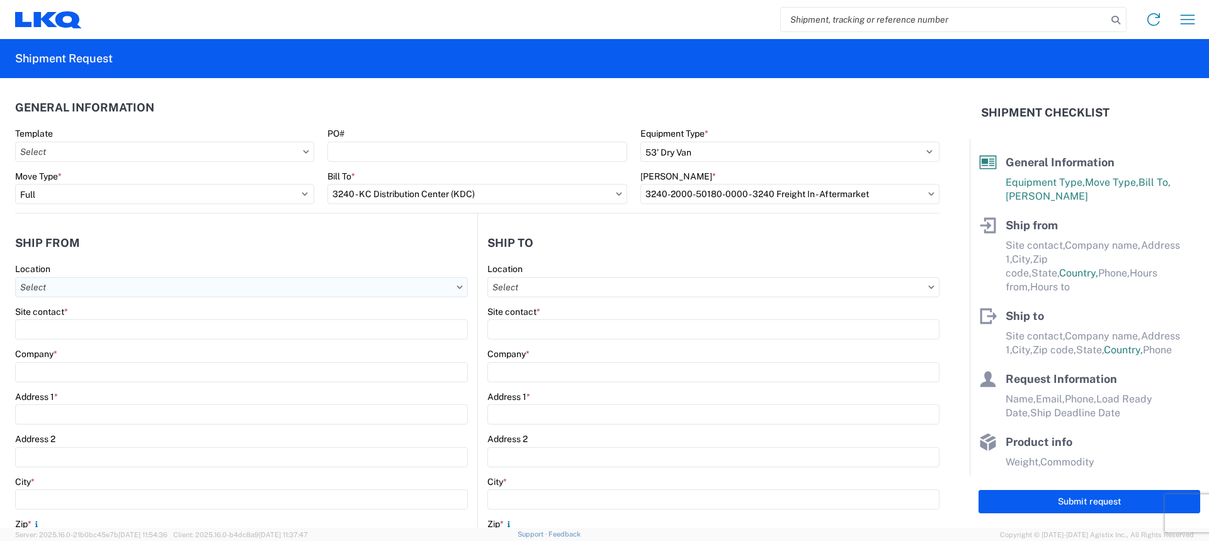
click at [121, 292] on input "Location" at bounding box center [241, 287] width 453 height 20
type input "3240"
click at [169, 346] on div "3240 - KC Distribution Center (KDC)" at bounding box center [128, 343] width 220 height 20
type input "3240 - KC Distribution Center (KDC)"
type input "LKQ Corporation"
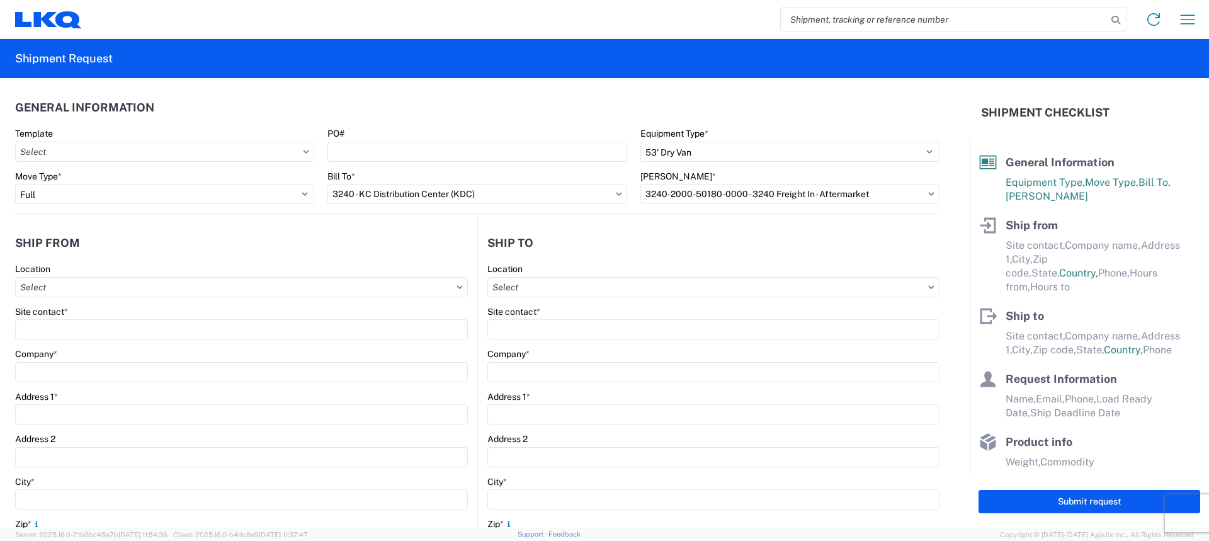
type input "24550 W 43rd St"
type input "Suite 100"
type input "Shawnee"
type input "66226"
select select "KS"
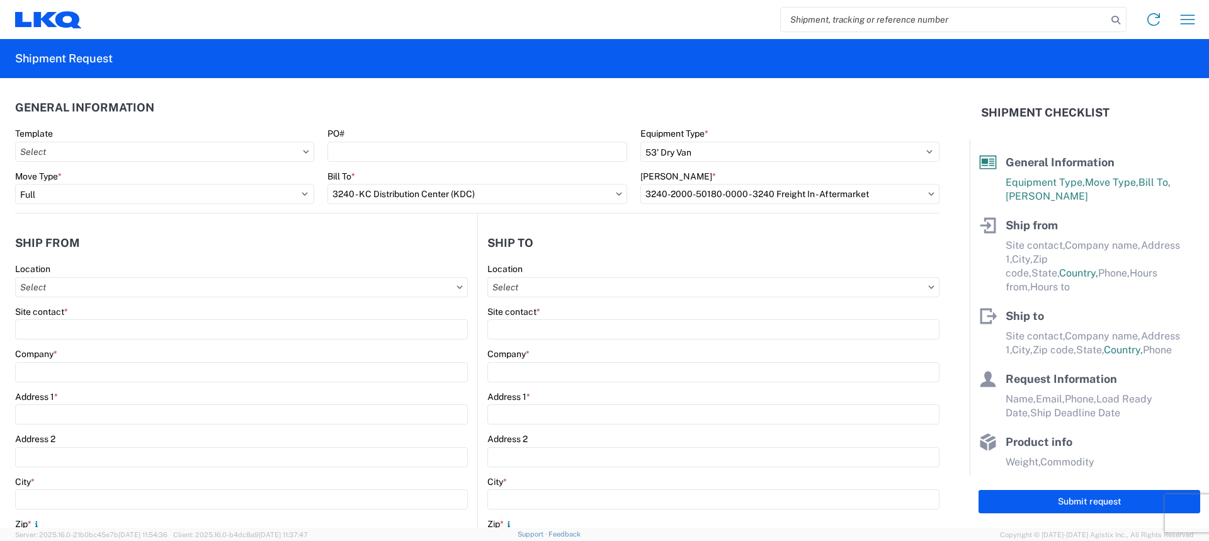
type input "816-841-0104"
type input "00:00"
type input "15:30"
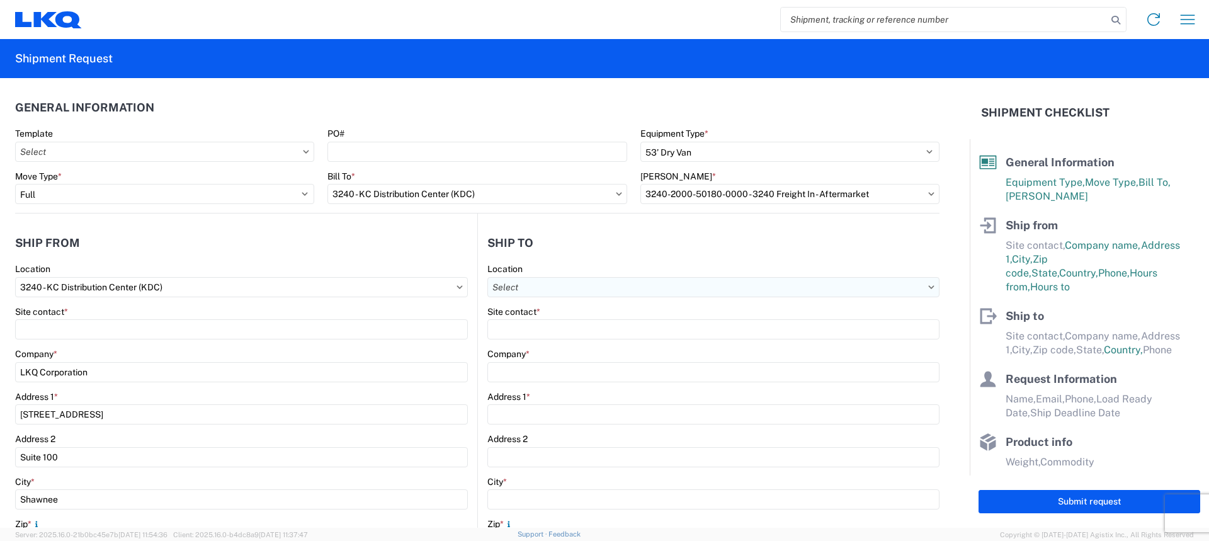
click at [545, 279] on input "Location" at bounding box center [714, 287] width 452 height 20
type input "3130"
click at [537, 346] on div "3130 - Charlotte NC" at bounding box center [596, 343] width 220 height 20
type input "3130 - Charlotte NC"
type input "LKQ Corporation"
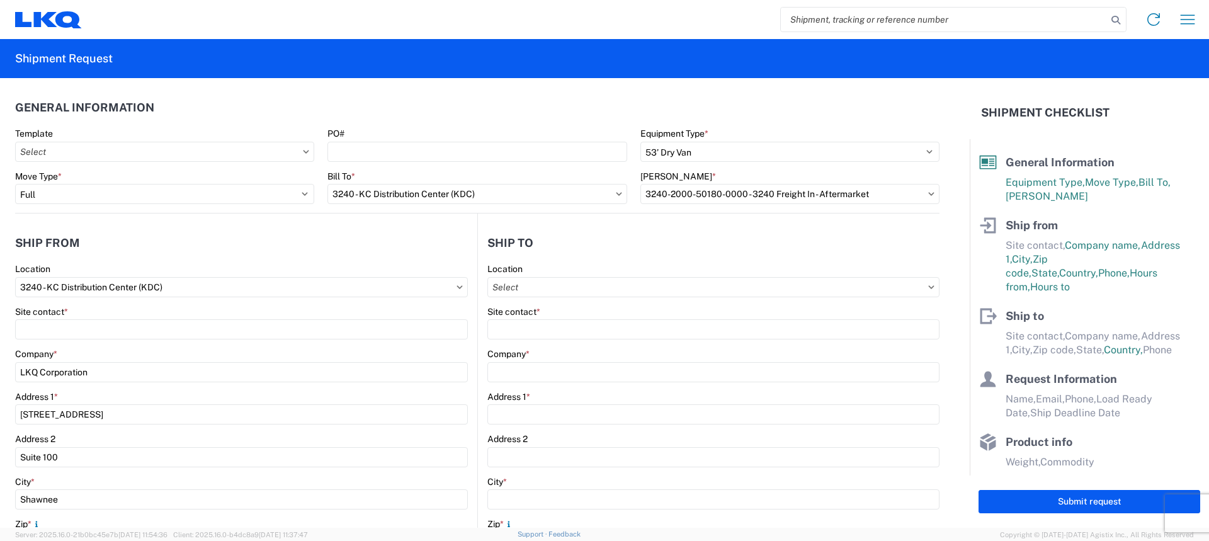
type input "[STREET_ADDRESS]"
type input "Charlotte"
type input "28208"
select select "NC"
select select "US"
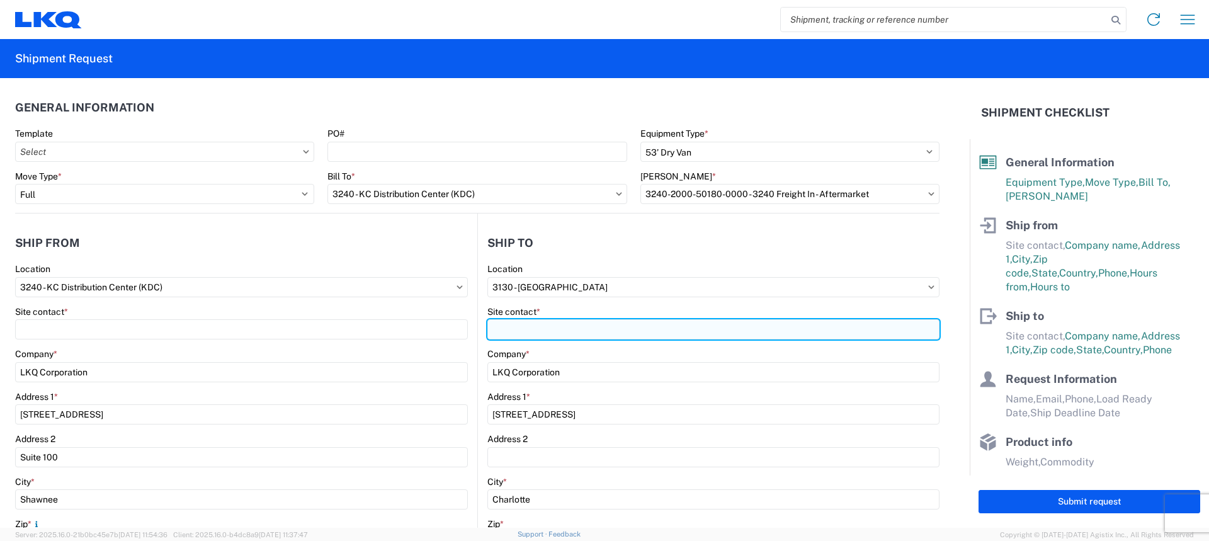
click at [468, 326] on input "Site contact *" at bounding box center [241, 329] width 453 height 20
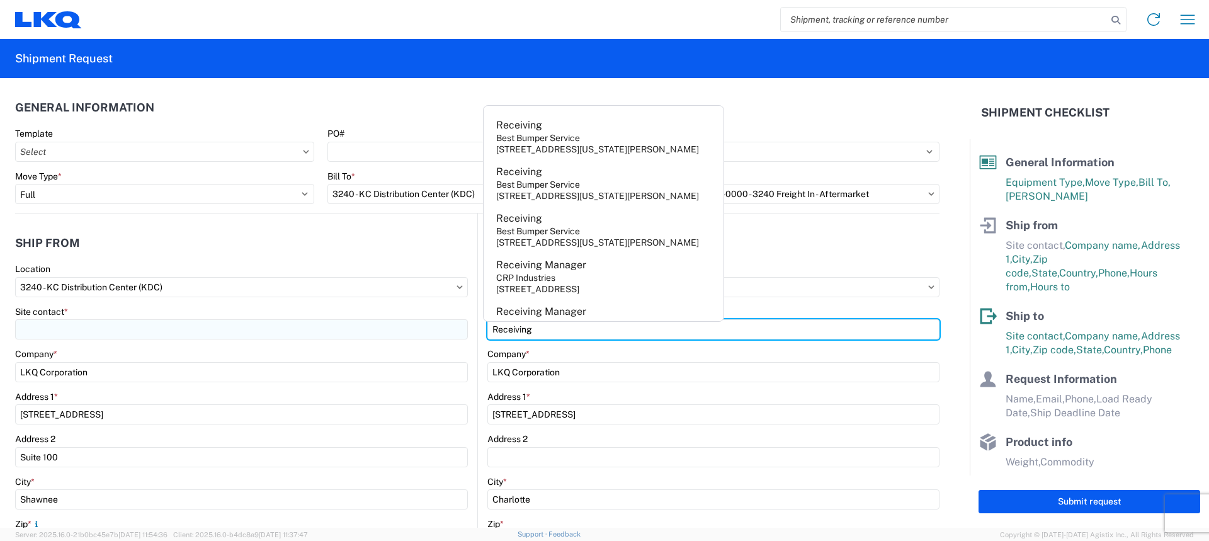
type input "Receiving"
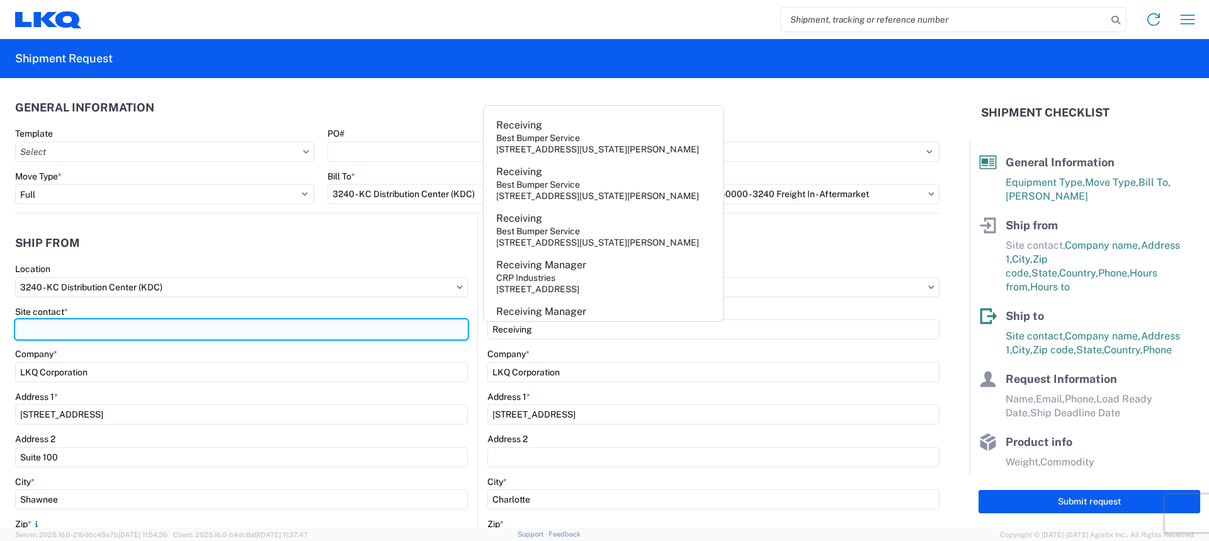
click at [398, 334] on input "Site contact *" at bounding box center [241, 329] width 453 height 20
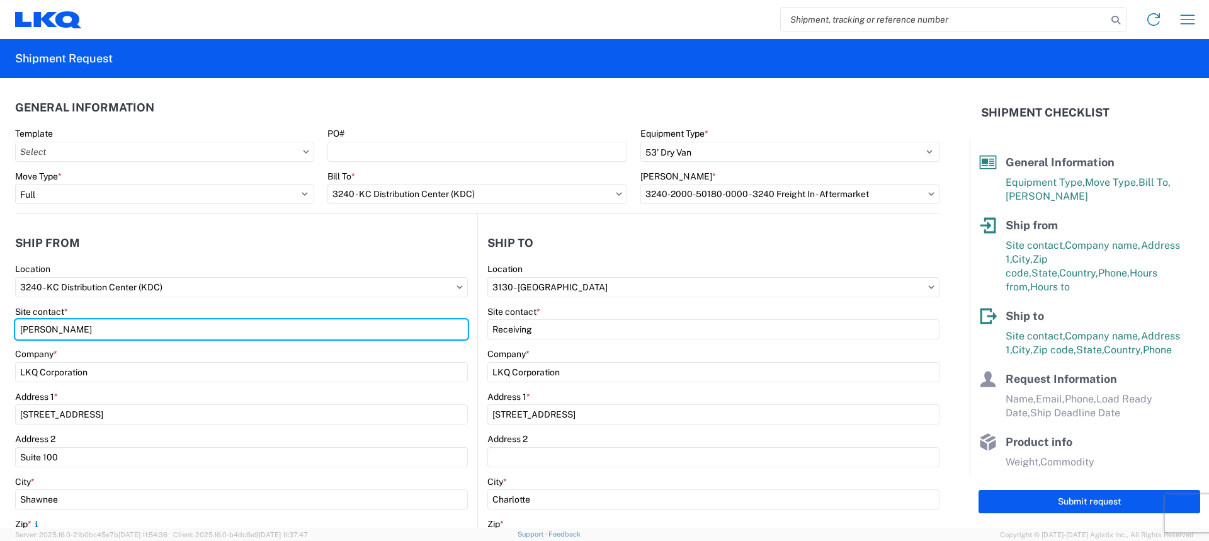
type input "Margaret I. Harris"
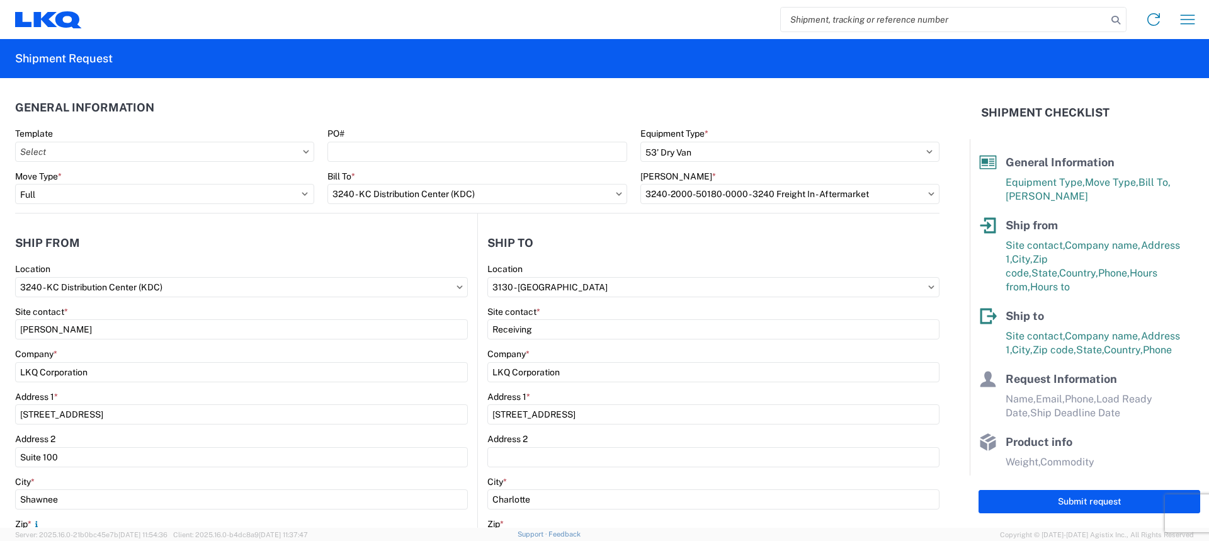
click at [408, 265] on div "Location" at bounding box center [241, 268] width 453 height 11
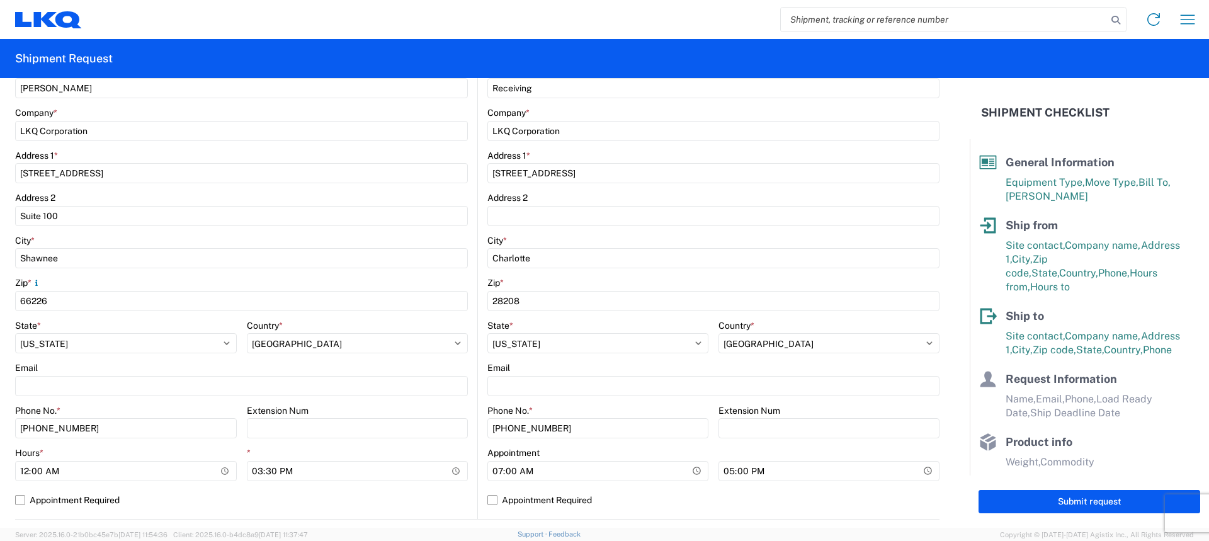
scroll to position [252, 0]
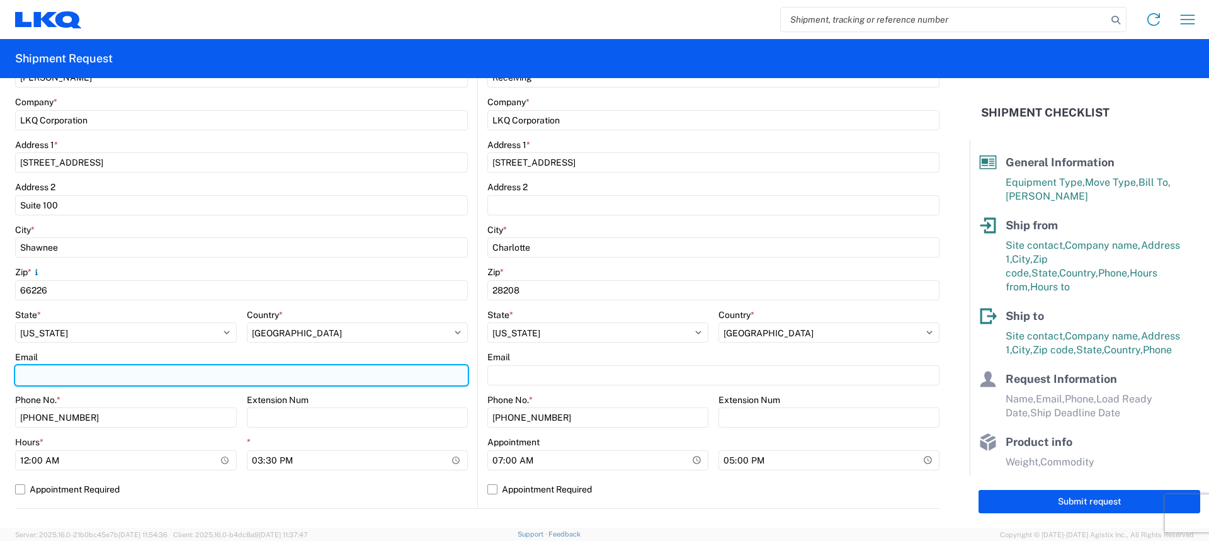
click at [57, 375] on input "Email" at bounding box center [241, 375] width 453 height 20
type input "[EMAIL_ADDRESS][DOMAIN_NAME]"
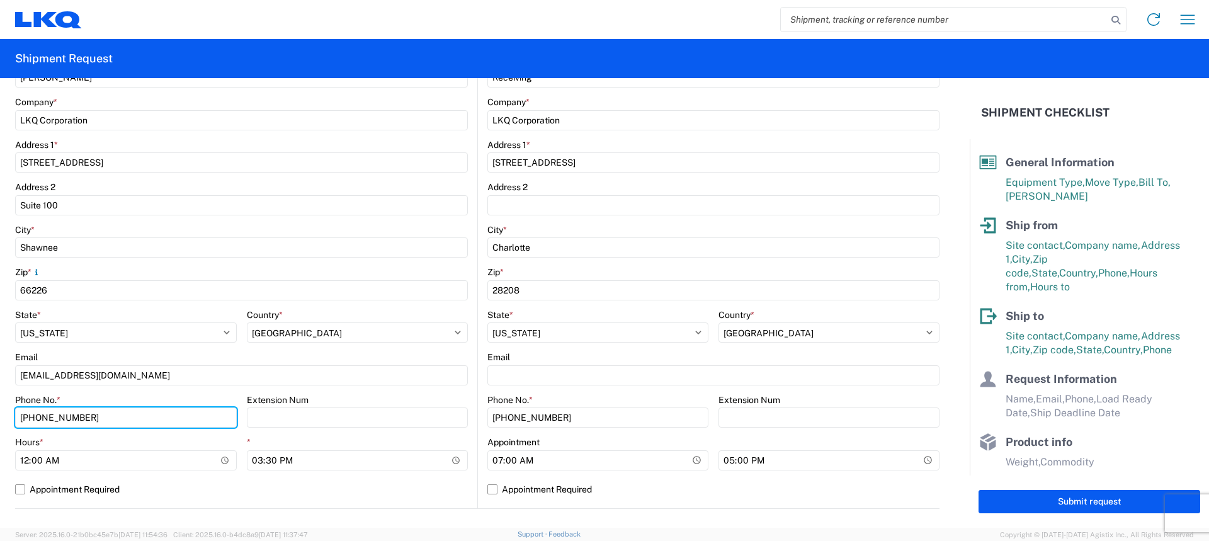
drag, startPoint x: 101, startPoint y: 416, endPoint x: 0, endPoint y: 401, distance: 102.4
click at [0, 401] on form "General Information Template PO# Equipment Type * Select 53’ Dry Van Flatbed Dr…" at bounding box center [485, 303] width 970 height 450
type input "[PHONE_NUMBER]"
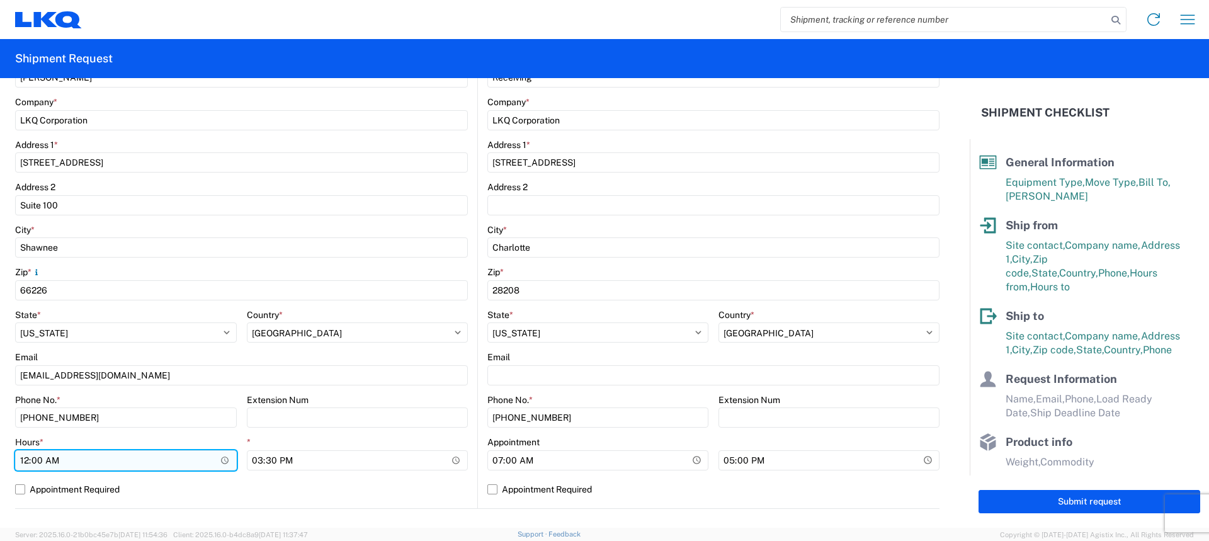
click at [25, 458] on input "00:00" at bounding box center [126, 460] width 222 height 20
type input "07:00"
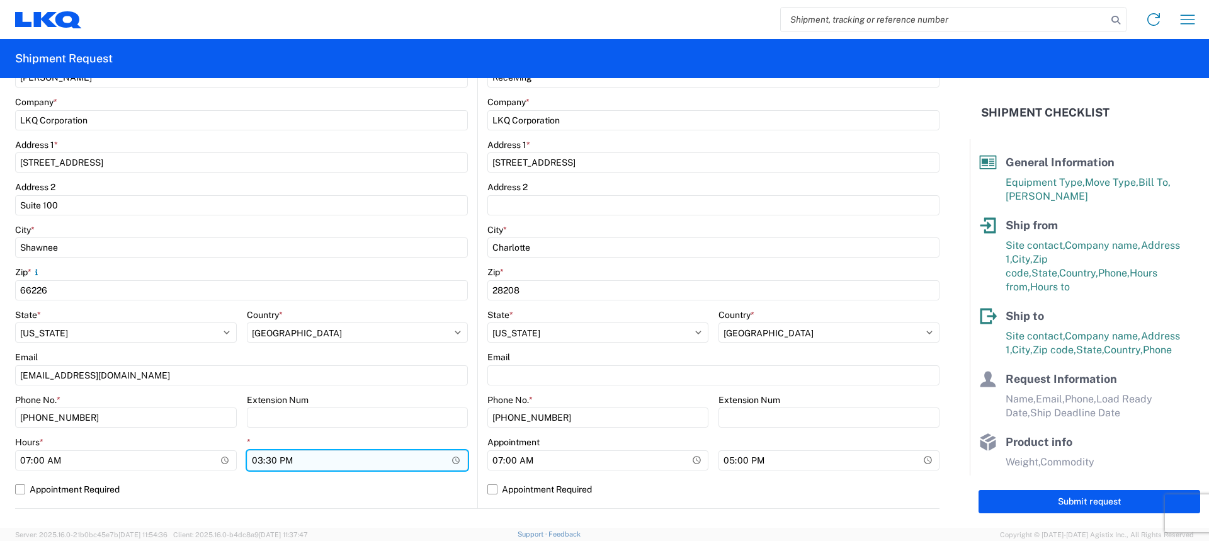
click at [267, 462] on input "15:30" at bounding box center [358, 460] width 222 height 20
type input "15:00"
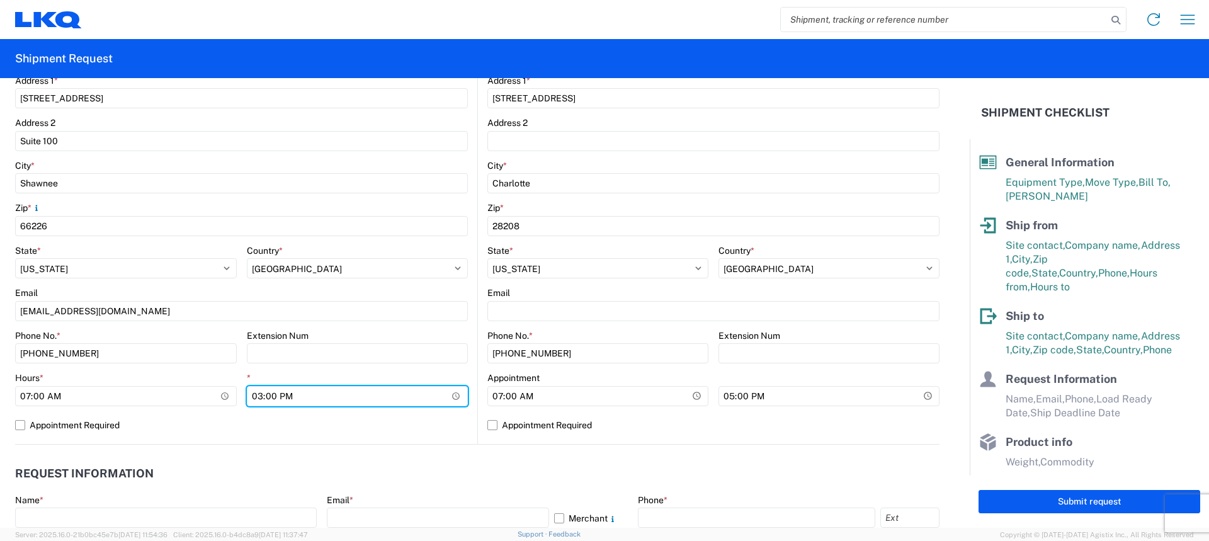
scroll to position [378, 0]
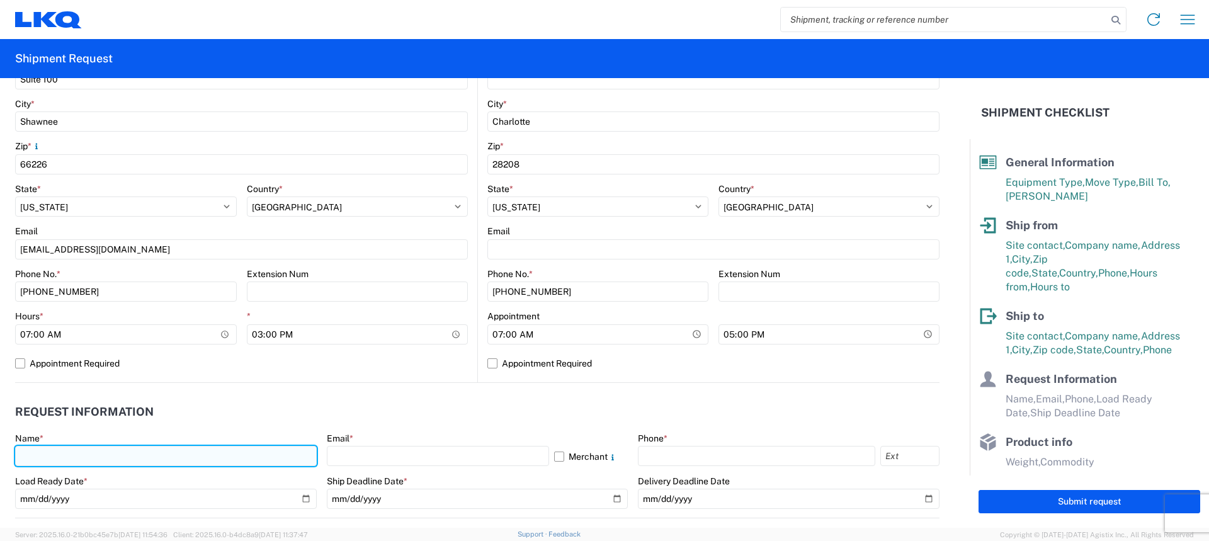
click at [89, 462] on input "text" at bounding box center [166, 456] width 302 height 20
type input "Margaret I. Harris"
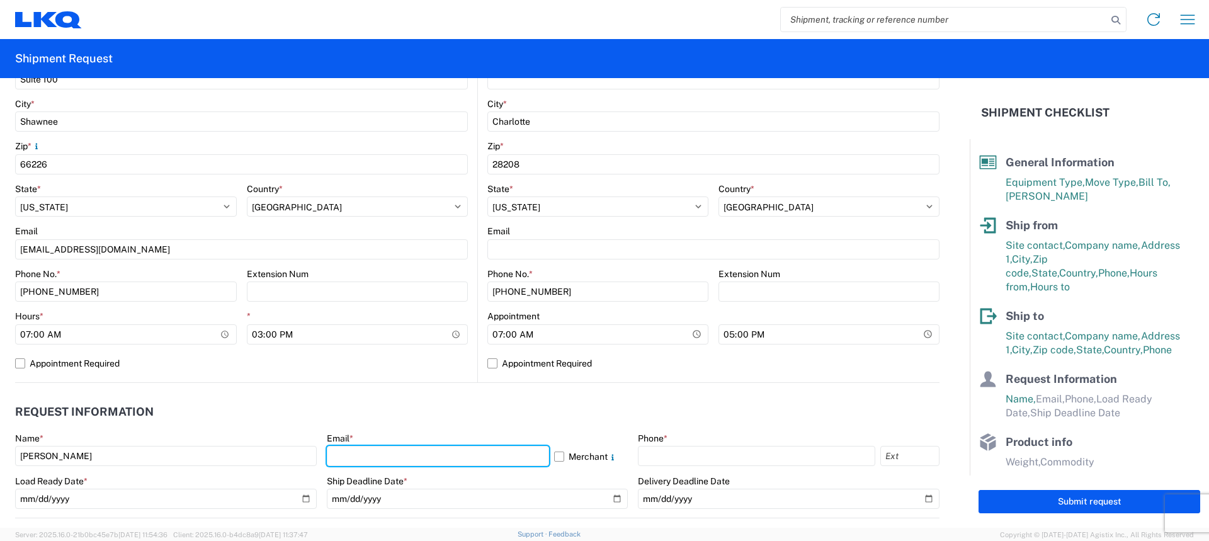
drag, startPoint x: 421, startPoint y: 458, endPoint x: 430, endPoint y: 467, distance: 12.0
click at [421, 458] on input "text" at bounding box center [438, 456] width 222 height 20
type input "[EMAIL_ADDRESS][DOMAIN_NAME]"
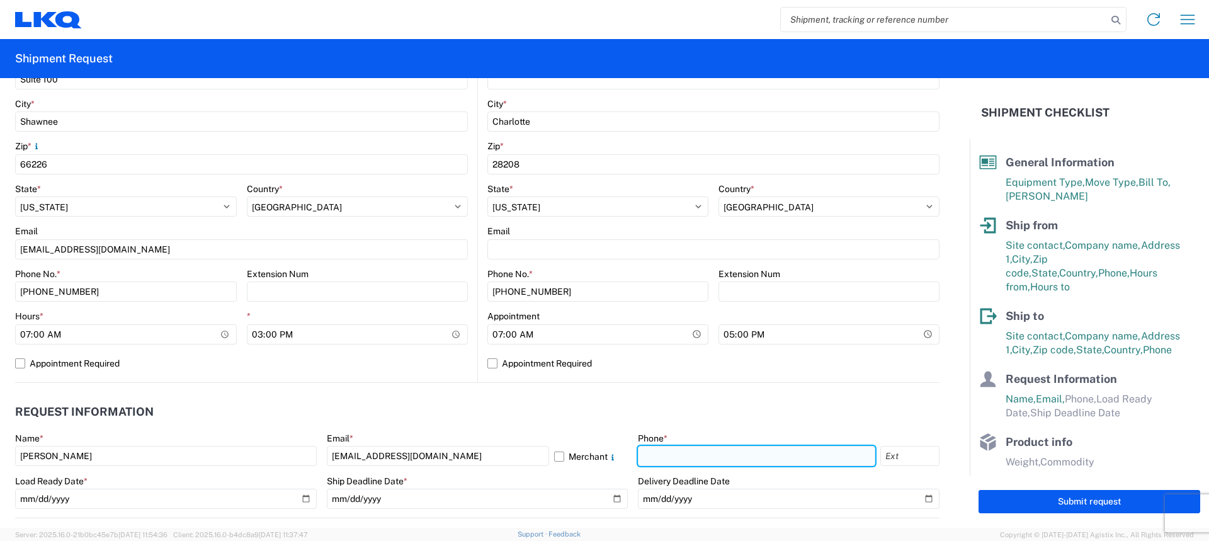
click at [731, 462] on input "text" at bounding box center [756, 456] width 237 height 20
type input "[PHONE_NUMBER]"
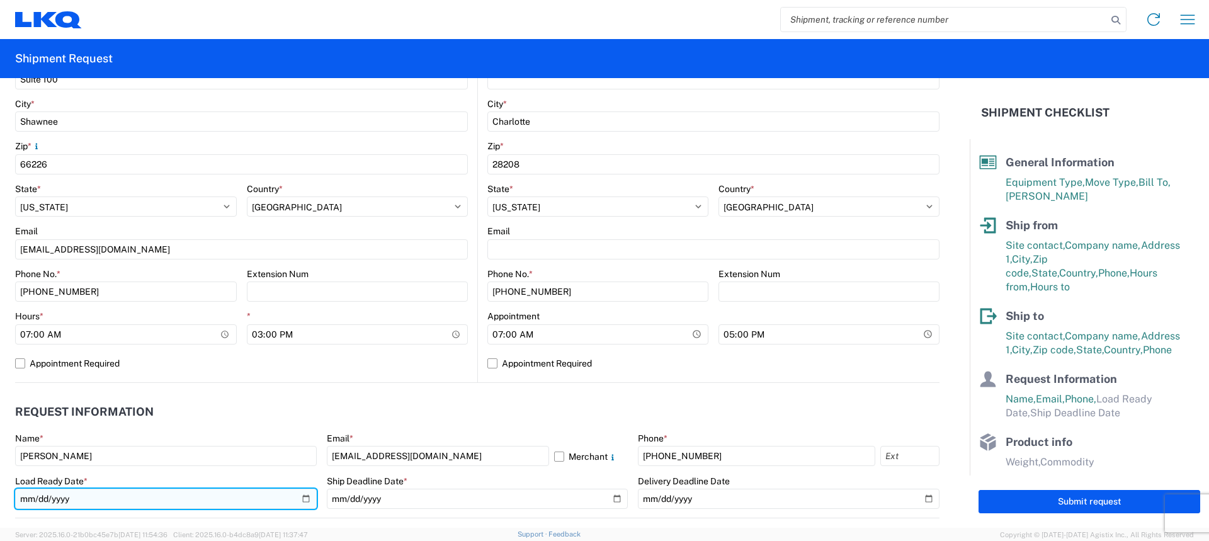
click at [301, 500] on input "date" at bounding box center [166, 499] width 302 height 20
type input "2025-08-15"
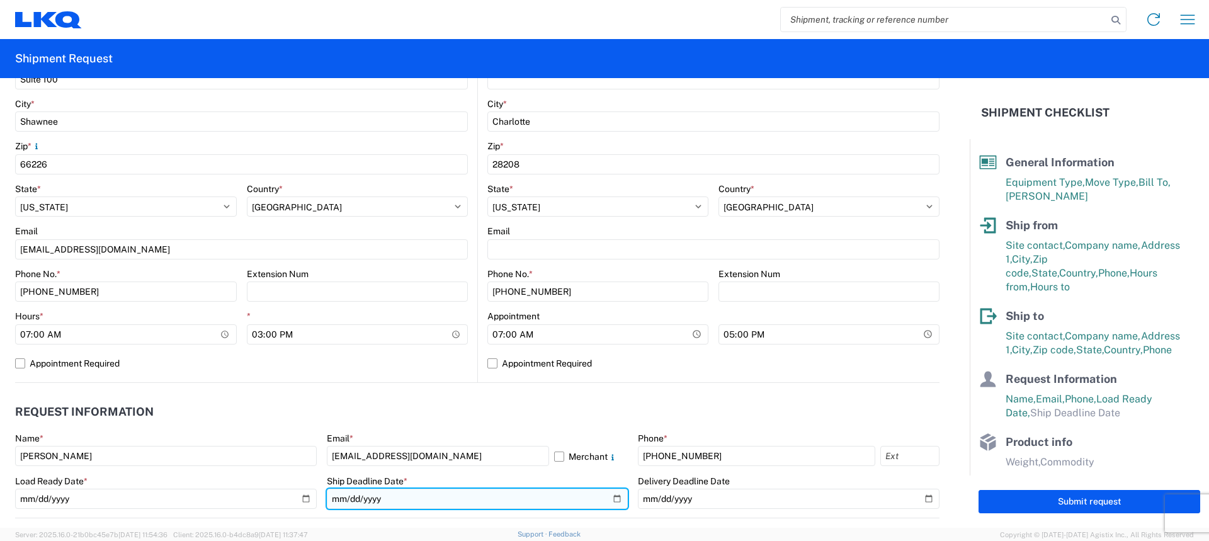
click at [615, 498] on input "date" at bounding box center [478, 499] width 302 height 20
type input "2025-08-15"
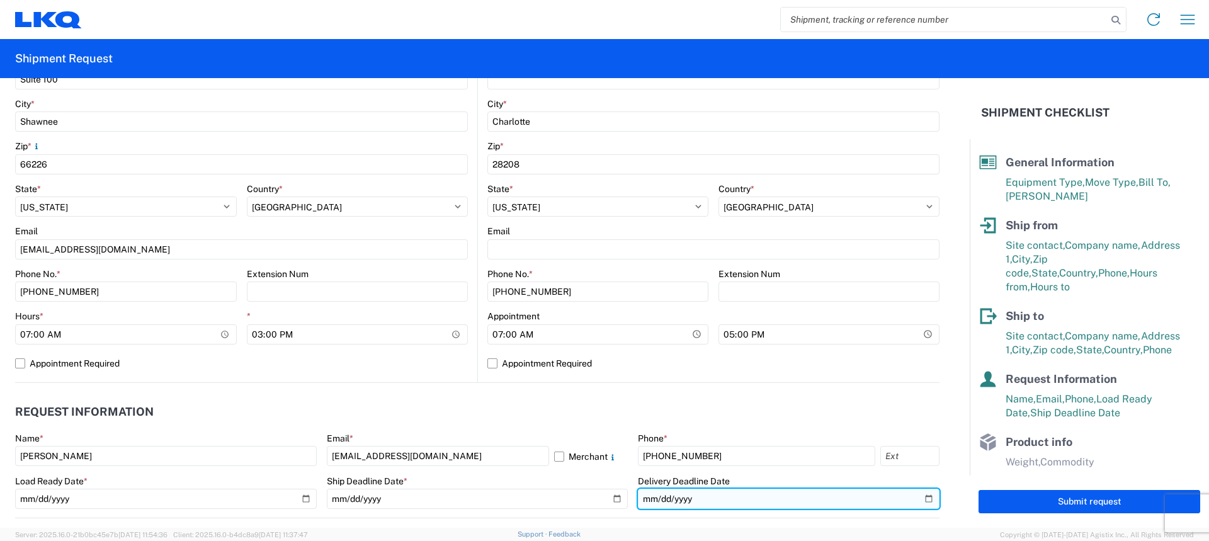
click at [915, 497] on input "date" at bounding box center [789, 499] width 302 height 20
type input "2025-08-21"
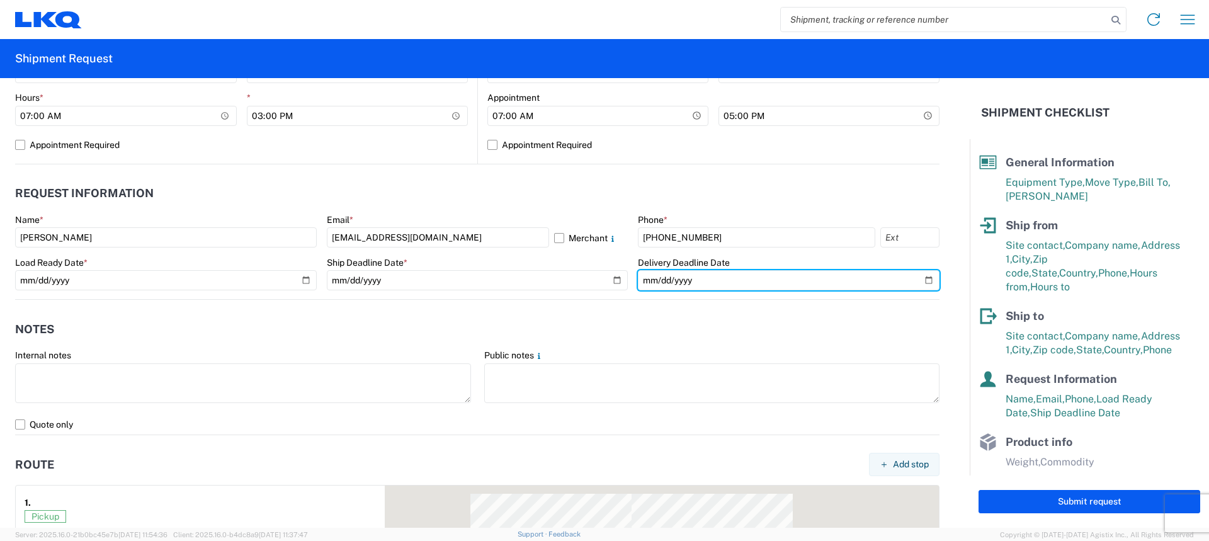
scroll to position [630, 0]
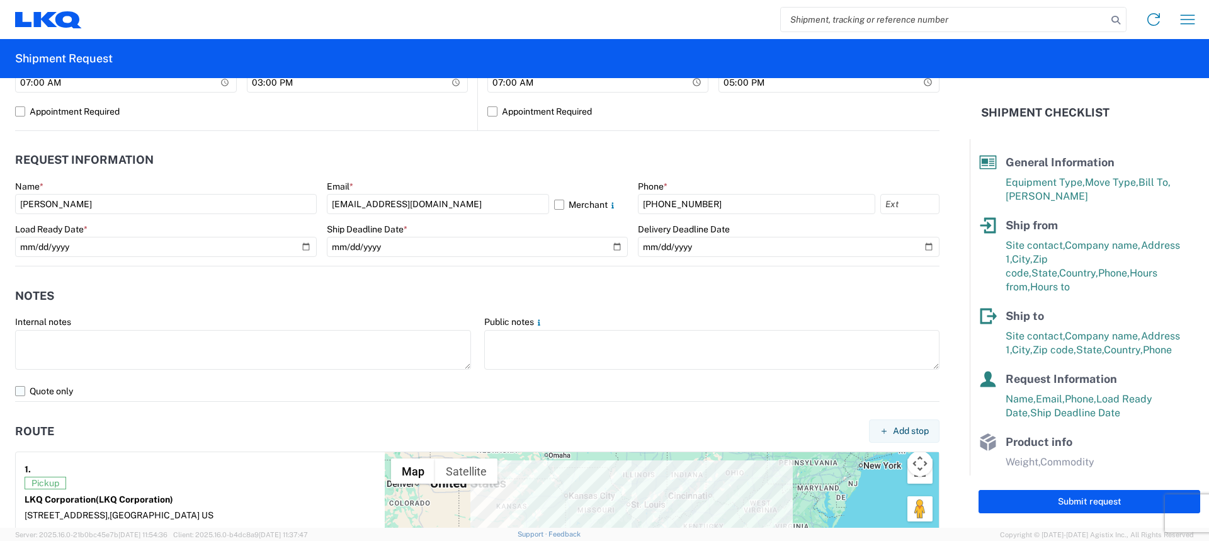
click at [22, 391] on label "Quote only" at bounding box center [477, 391] width 925 height 20
click at [0, 0] on input "Quote only" at bounding box center [0, 0] width 0 height 0
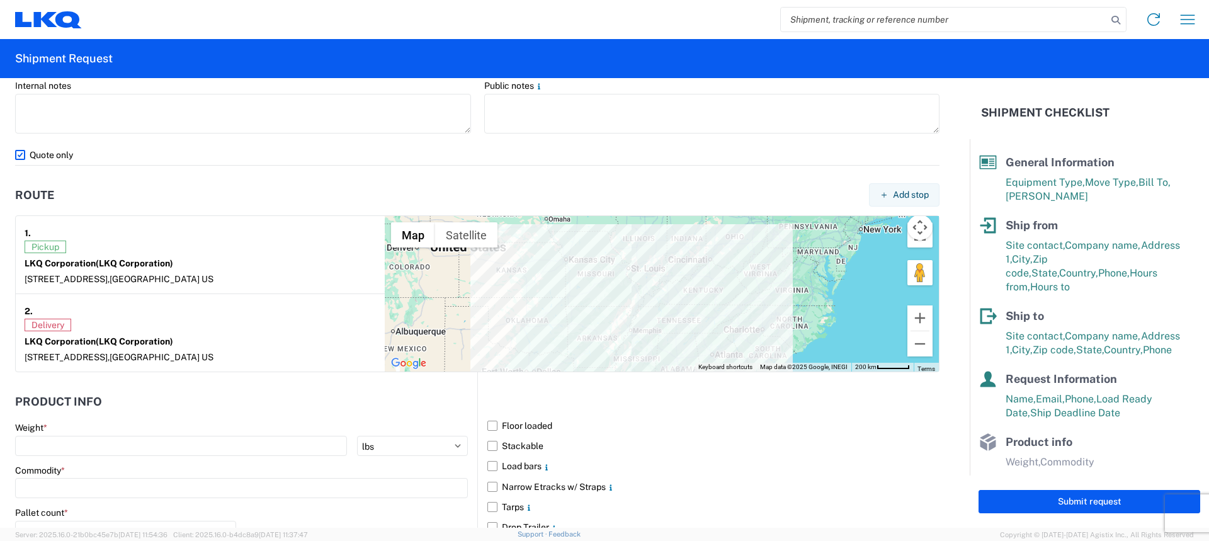
scroll to position [882, 0]
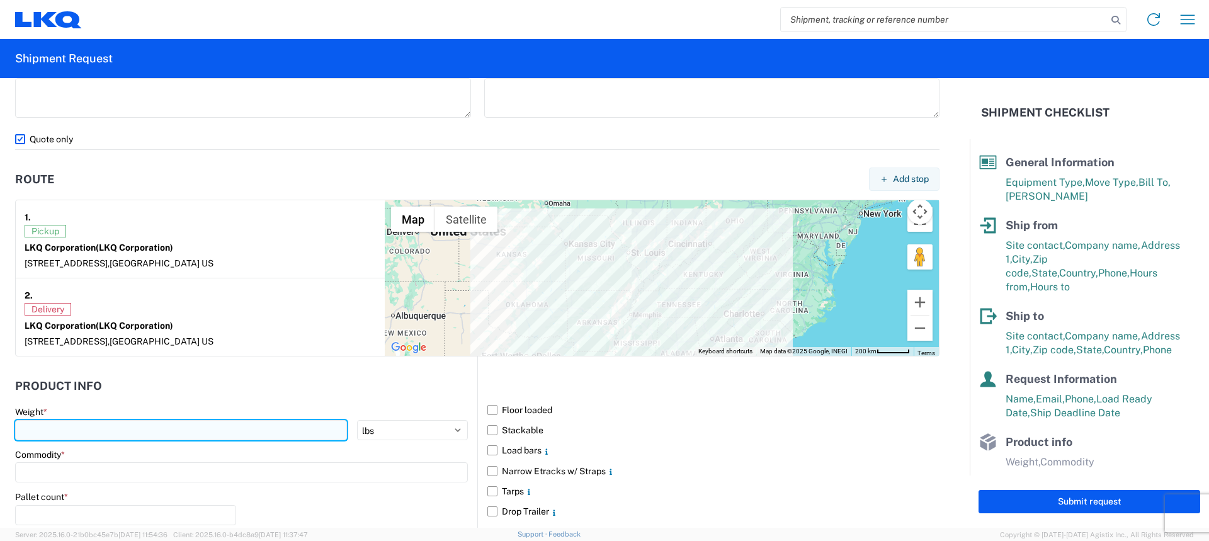
click at [190, 429] on input "number" at bounding box center [181, 430] width 332 height 20
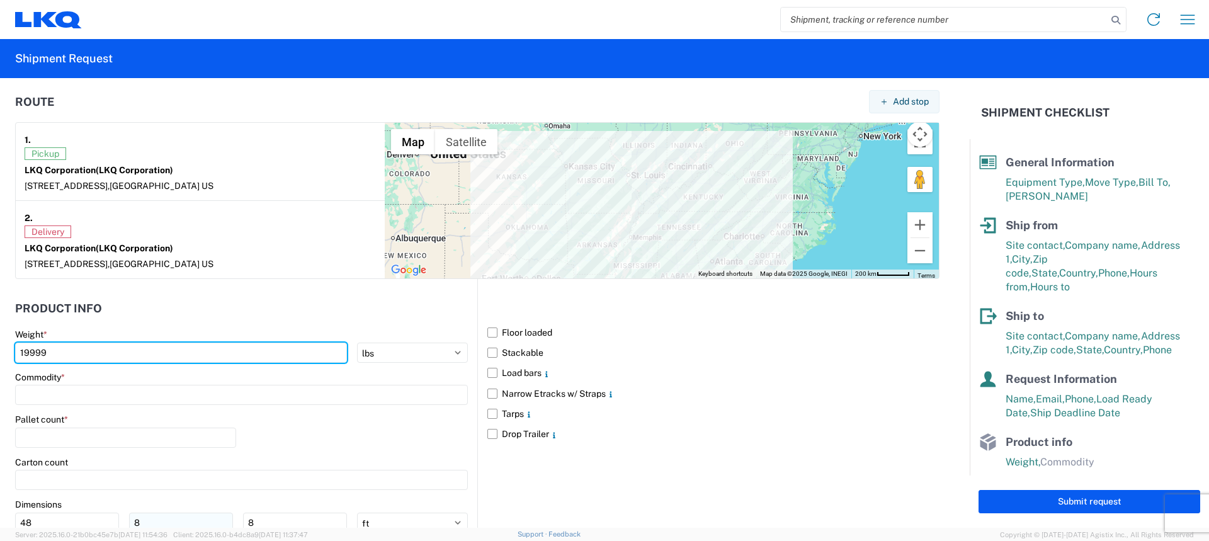
scroll to position [1061, 0]
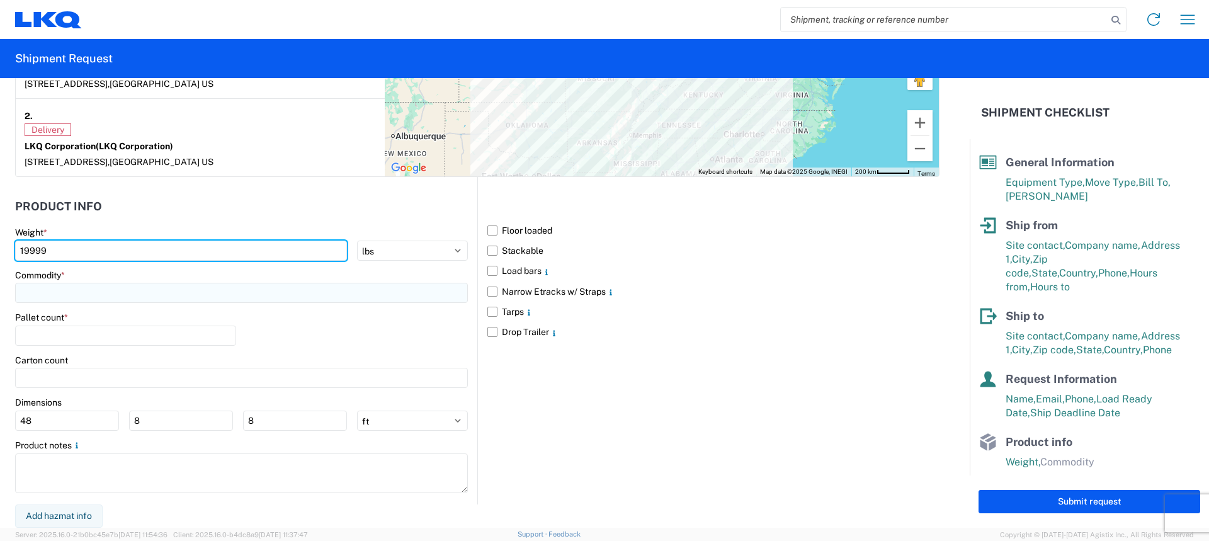
type input "19999"
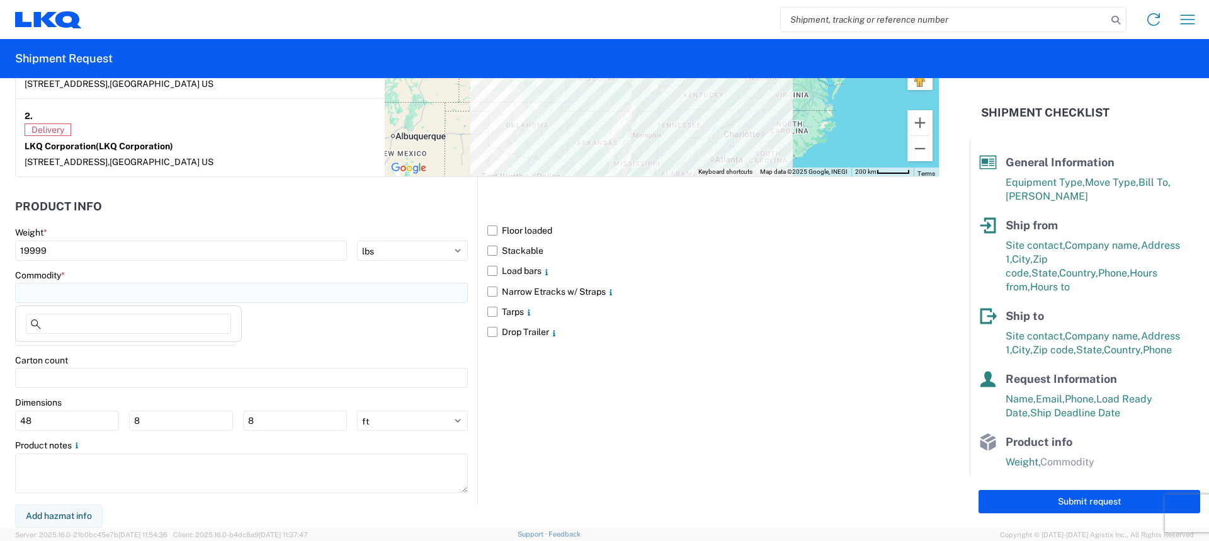
click at [179, 284] on input at bounding box center [241, 293] width 453 height 20
type input "gen"
click at [106, 351] on div "General Auto Parts (dry)" at bounding box center [128, 349] width 220 height 20
type input "General Auto Parts (dry)"
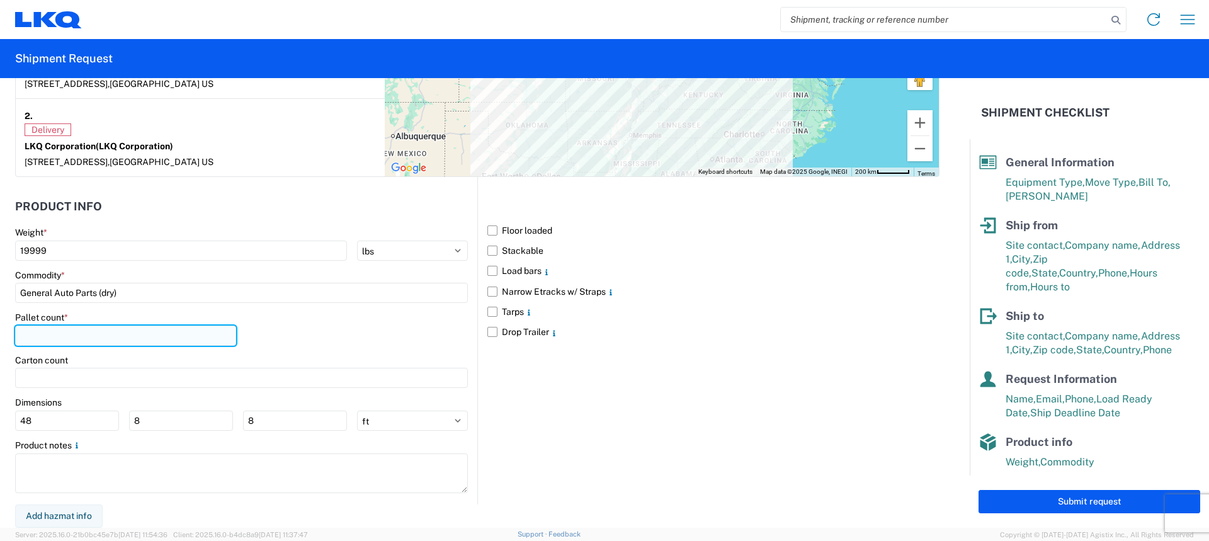
click at [91, 337] on input "number" at bounding box center [125, 336] width 221 height 20
type input "14"
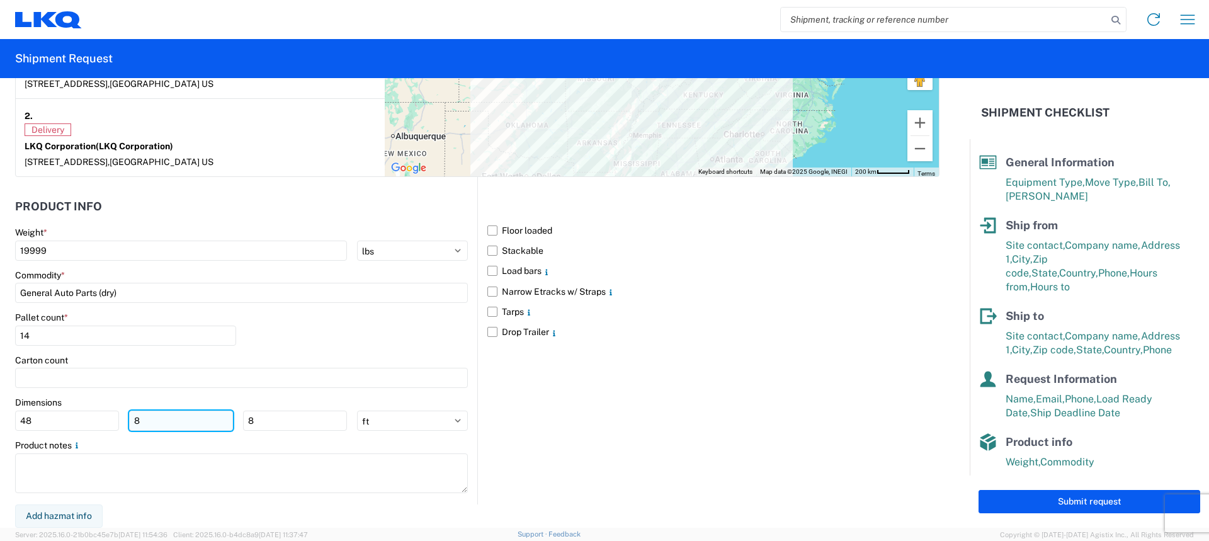
click at [191, 421] on input "8" at bounding box center [181, 421] width 104 height 20
type input "40"
click at [291, 425] on input "8" at bounding box center [295, 421] width 104 height 20
click at [164, 420] on input "40" at bounding box center [181, 421] width 104 height 20
type input "4"
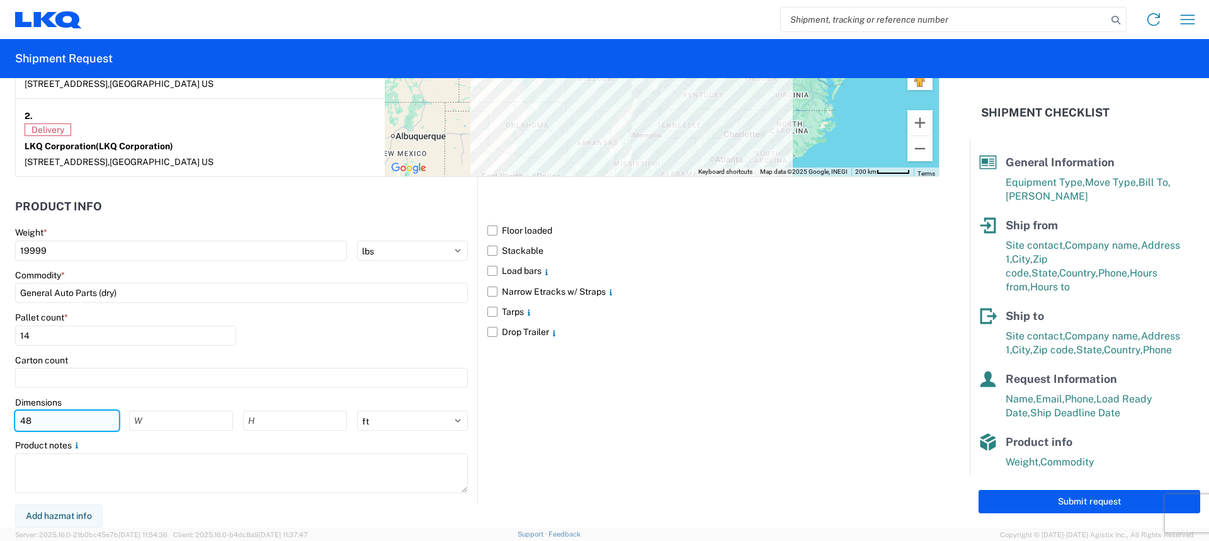
click at [55, 418] on input "48" at bounding box center [67, 421] width 104 height 20
type input "4"
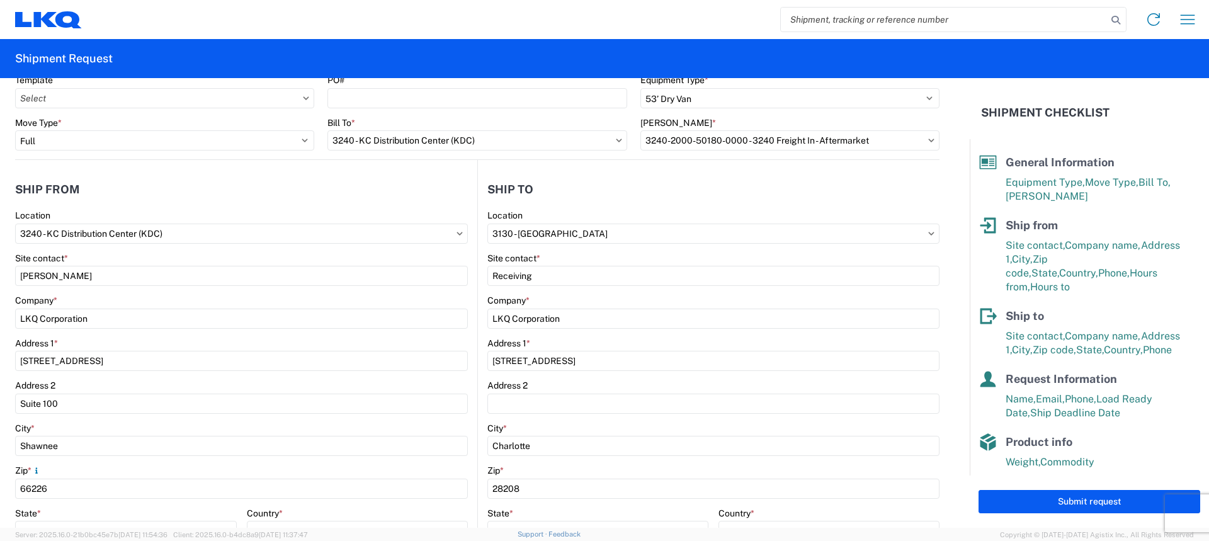
scroll to position [0, 0]
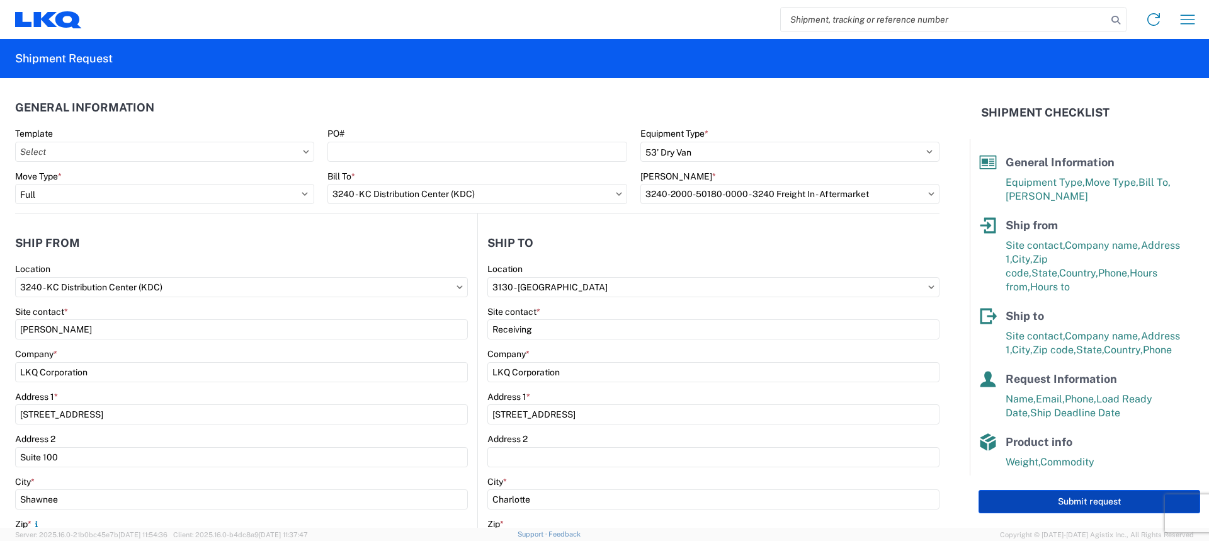
click at [1051, 501] on button "Submit request" at bounding box center [1090, 501] width 222 height 23
select select "KS"
select select "US"
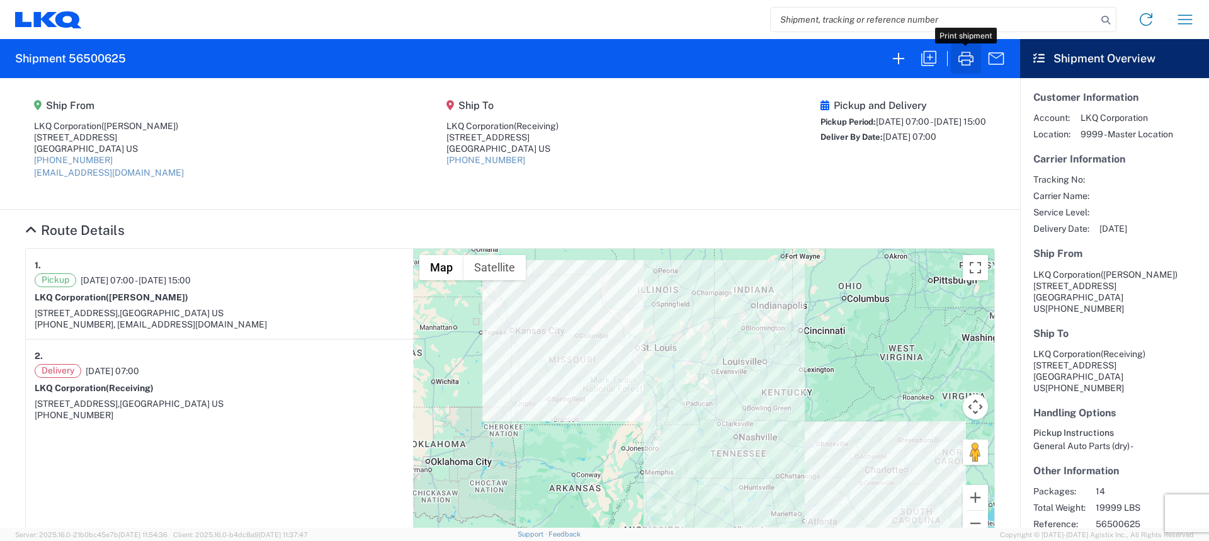
click at [973, 61] on icon "button" at bounding box center [966, 59] width 15 height 14
click at [839, 20] on input "search" at bounding box center [934, 20] width 326 height 24
type input "56193911"
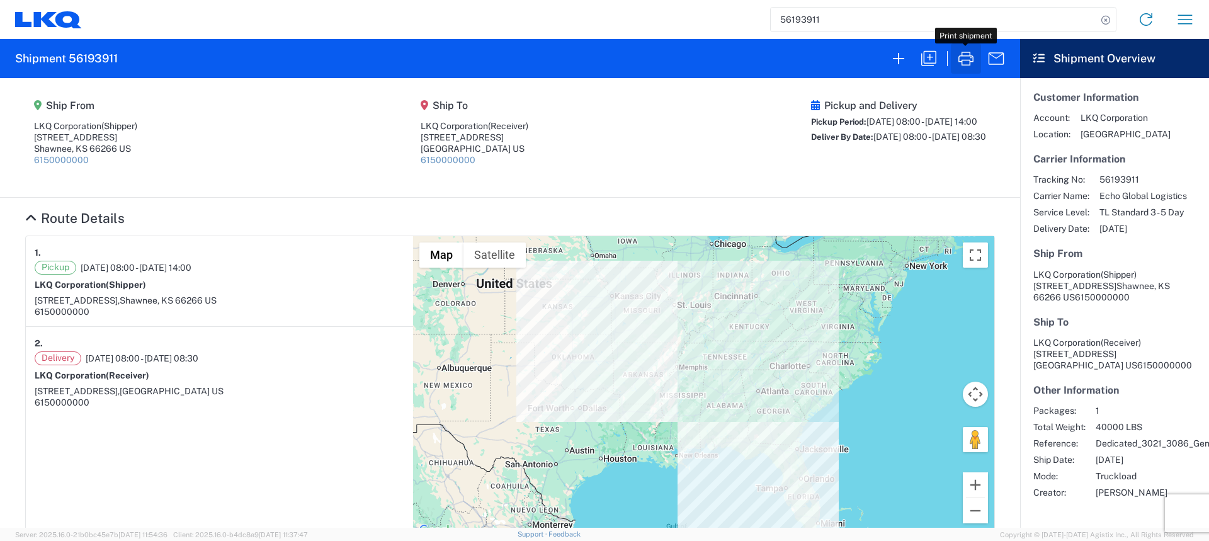
click at [964, 61] on icon "button" at bounding box center [966, 59] width 20 height 20
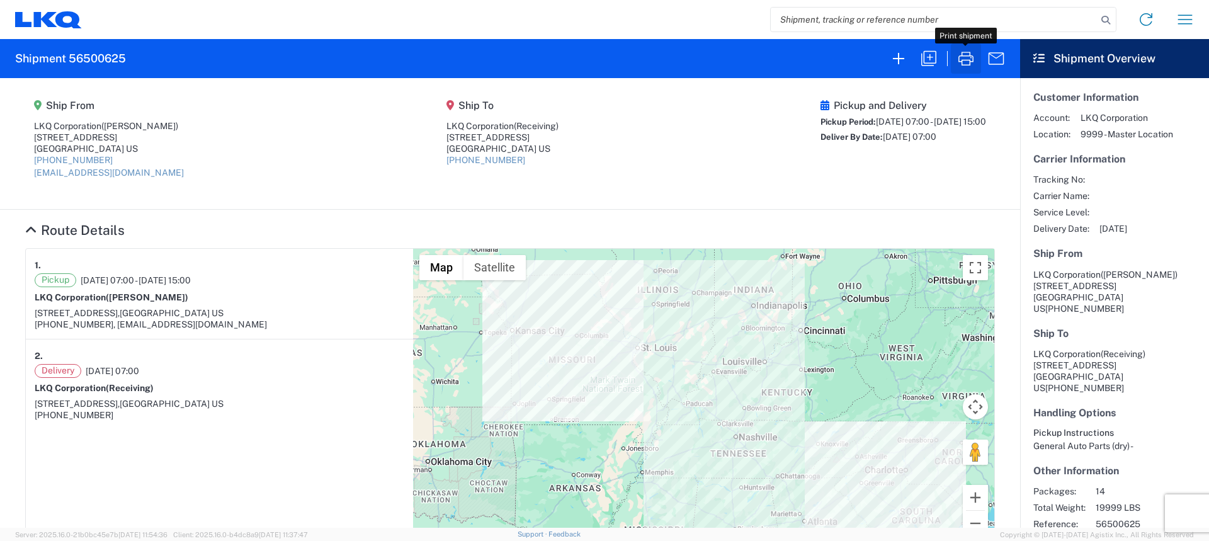
click at [957, 56] on icon "button" at bounding box center [966, 59] width 20 height 20
click at [801, 18] on input "search" at bounding box center [934, 20] width 326 height 24
type input "56193974"
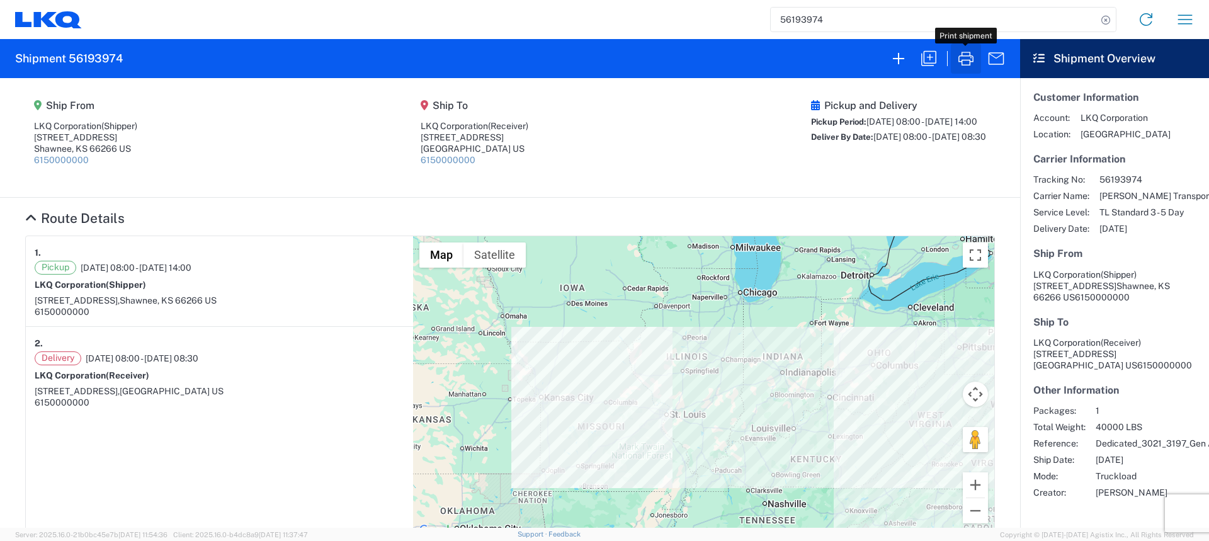
click at [969, 55] on icon "button" at bounding box center [966, 59] width 20 height 20
